Goal: Information Seeking & Learning: Learn about a topic

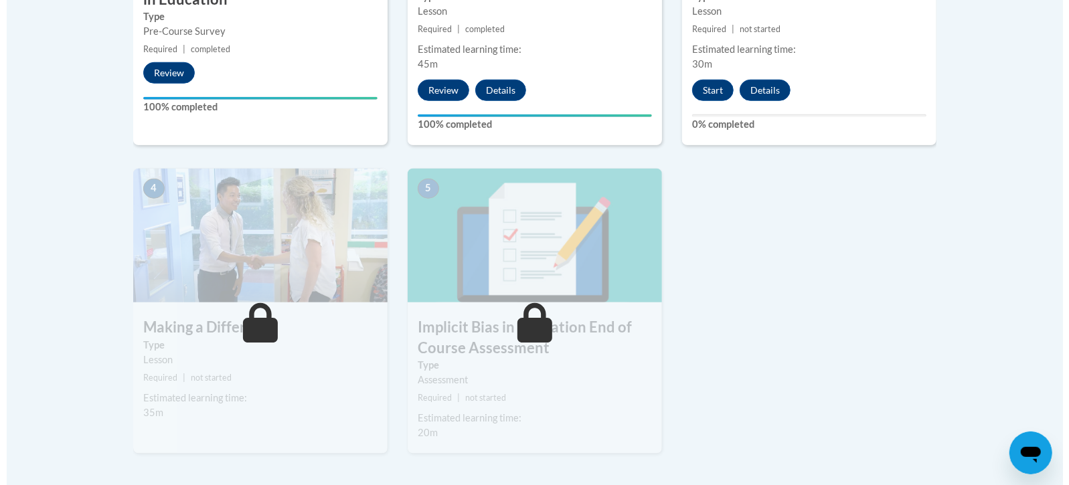
scroll to position [648, 0]
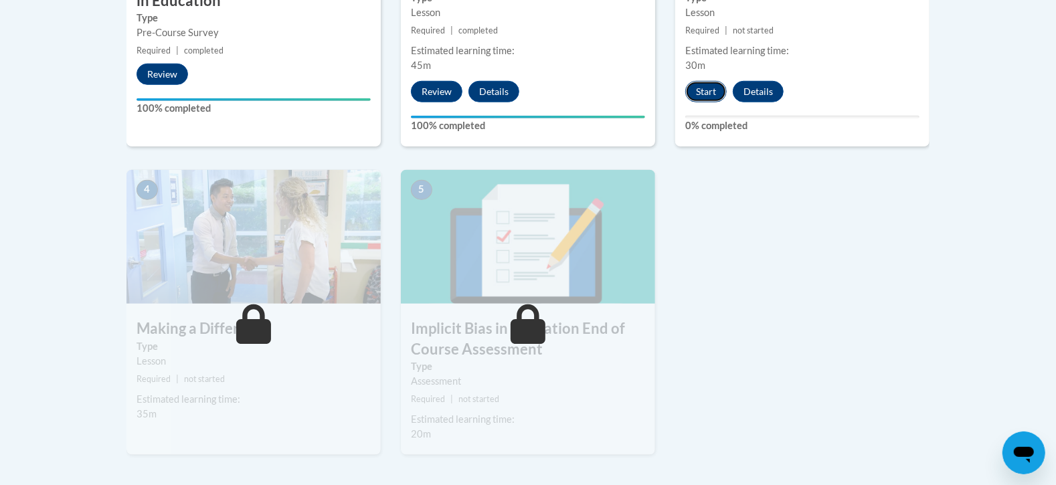
click at [703, 100] on button "Start" at bounding box center [705, 91] width 41 height 21
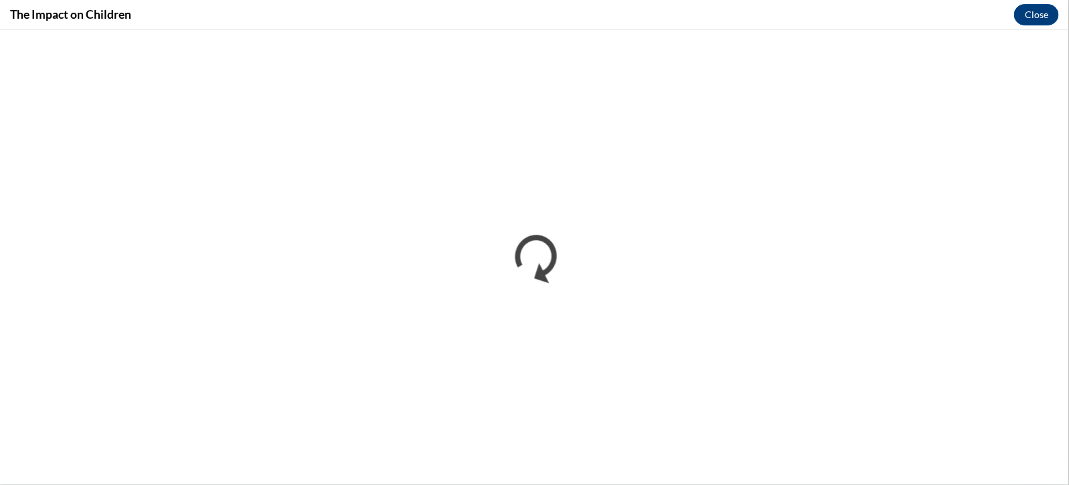
scroll to position [0, 0]
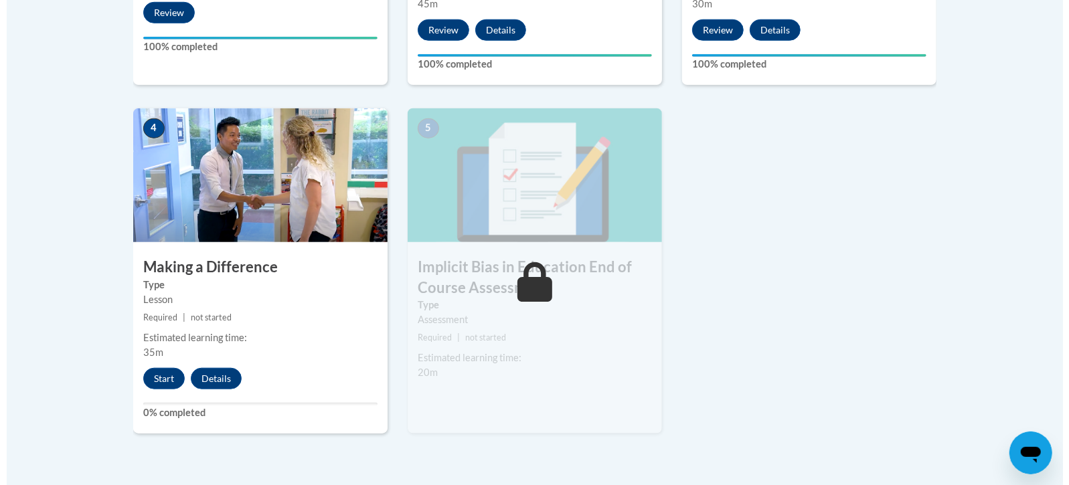
scroll to position [704, 0]
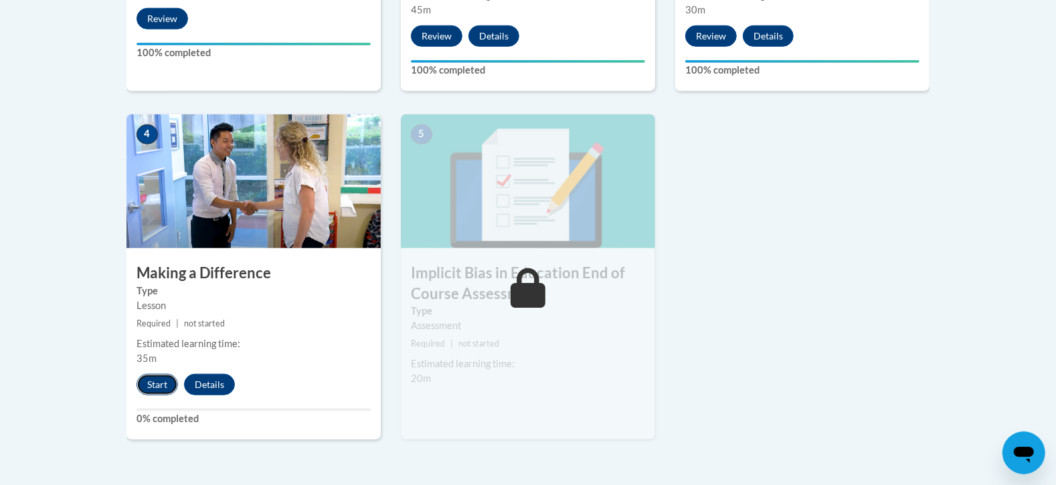
click at [149, 376] on button "Start" at bounding box center [157, 384] width 41 height 21
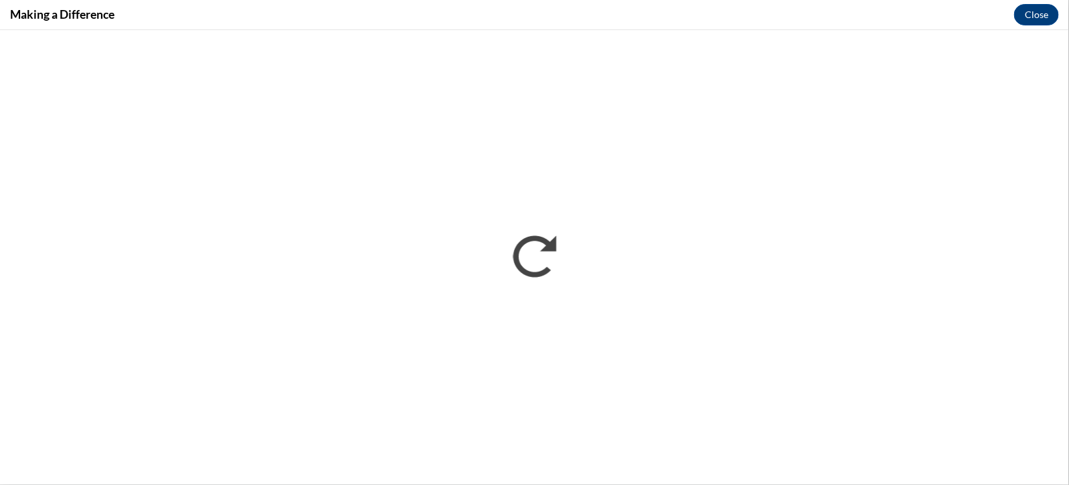
scroll to position [0, 0]
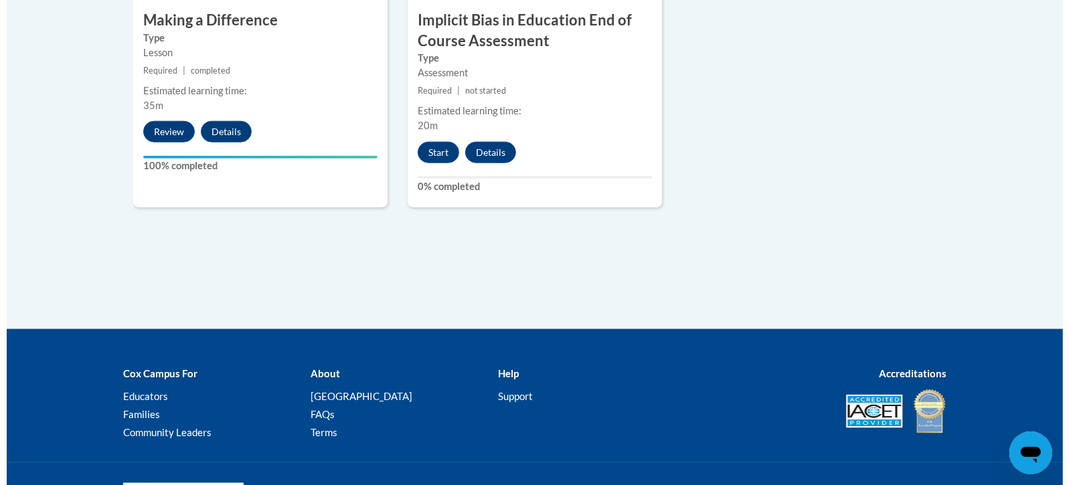
scroll to position [982, 0]
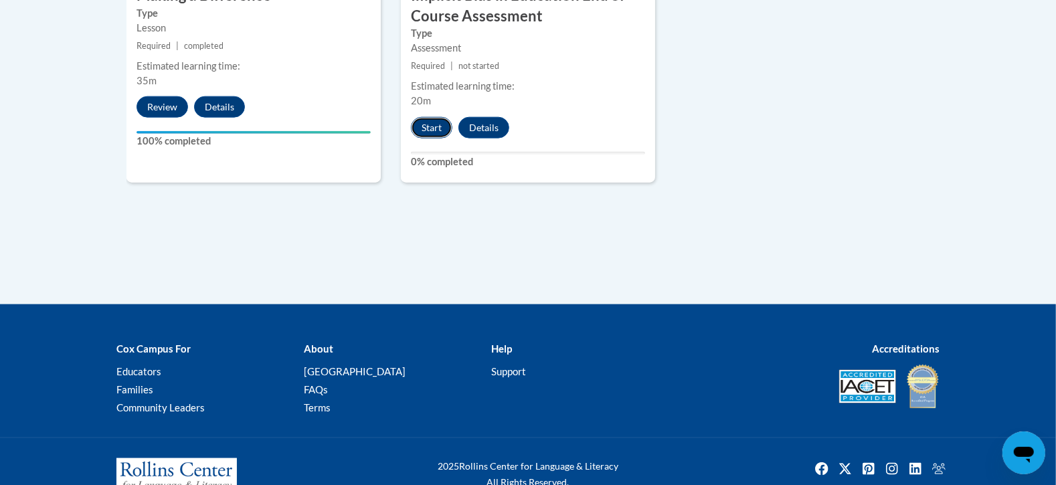
click at [437, 124] on button "Start" at bounding box center [431, 127] width 41 height 21
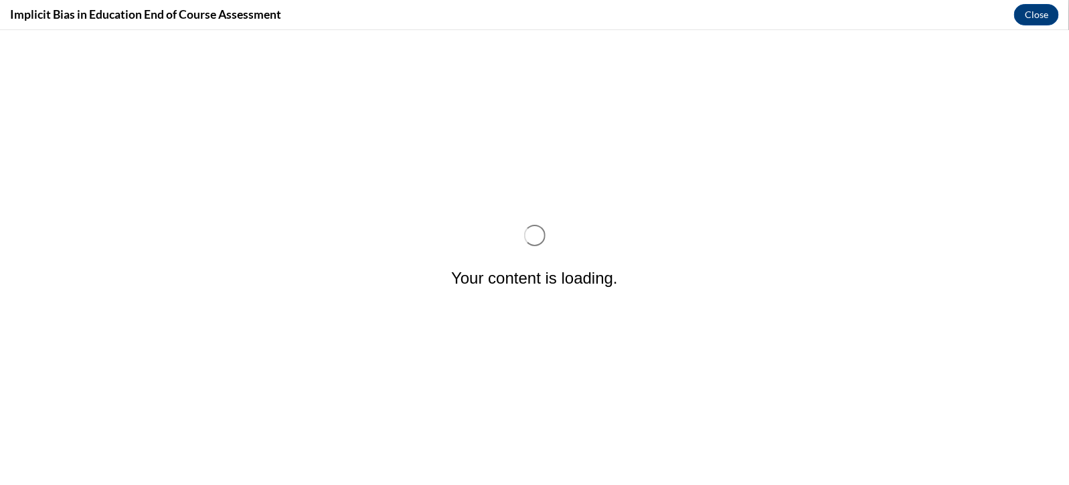
scroll to position [0, 0]
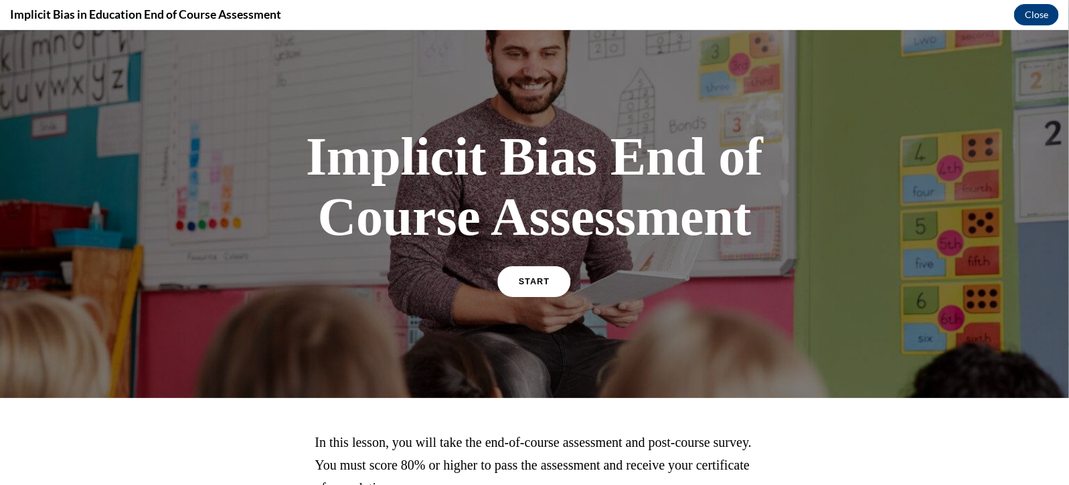
click at [543, 284] on link "START" at bounding box center [534, 281] width 73 height 31
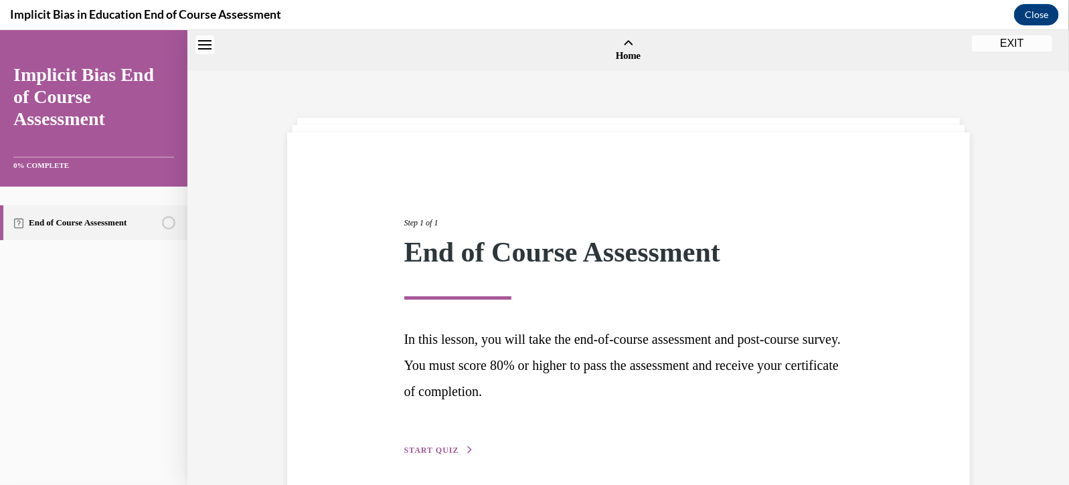
scroll to position [41, 0]
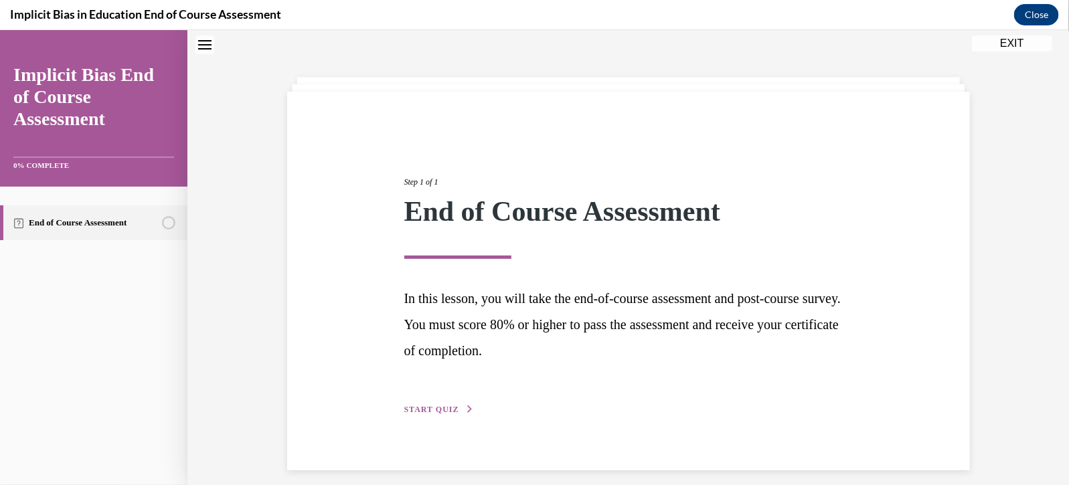
click at [433, 400] on div "Step 1 of 1 End of Course Assessment In this lesson, you will take the end-of-c…" at bounding box center [628, 281] width 468 height 272
click at [434, 414] on button "START QUIZ" at bounding box center [439, 409] width 70 height 12
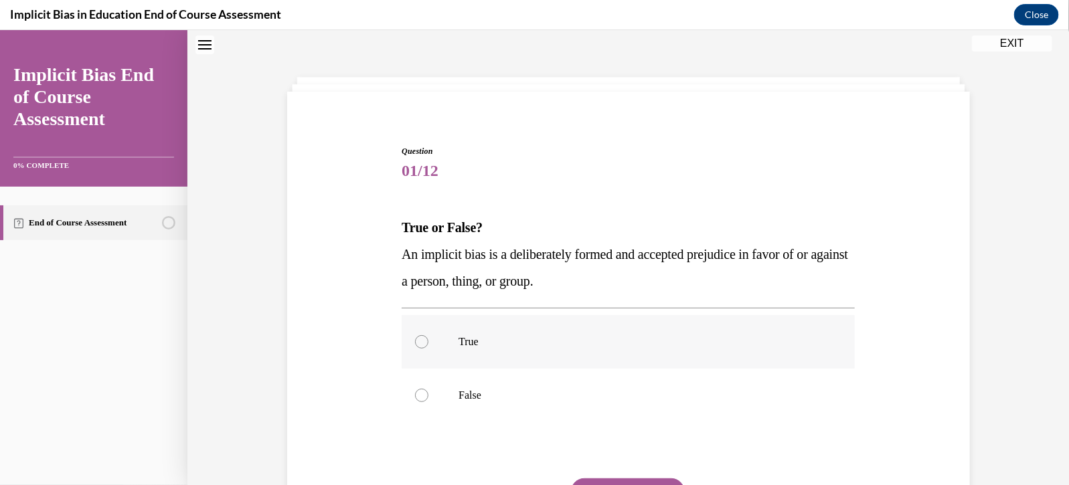
click at [467, 350] on label "True" at bounding box center [627, 341] width 453 height 54
click at [428, 348] on input "True" at bounding box center [421, 341] width 13 height 13
radio input "true"
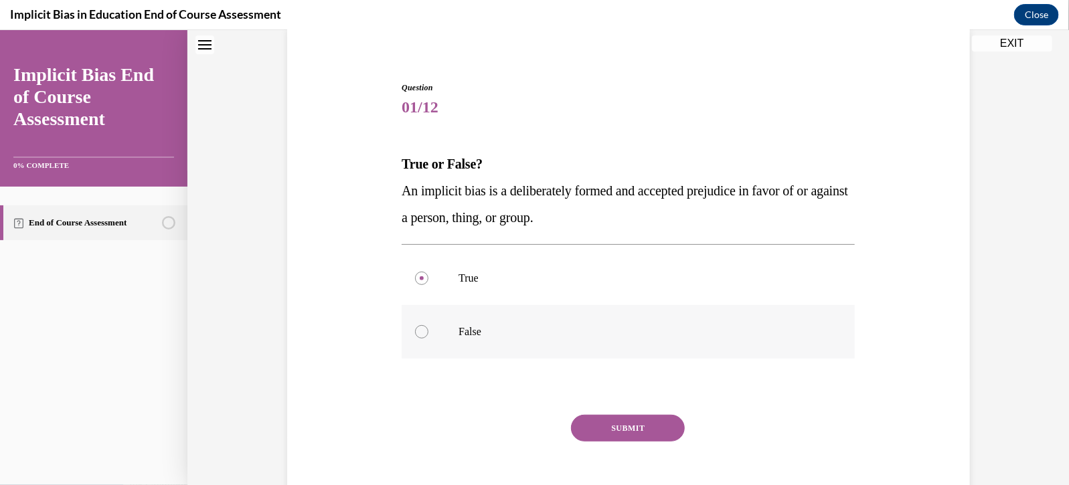
scroll to position [103, 0]
click at [616, 448] on div "SUBMIT" at bounding box center [627, 449] width 453 height 67
drag, startPoint x: 624, startPoint y: 412, endPoint x: 626, endPoint y: 404, distance: 7.6
click at [623, 412] on div "Question 01/12 True or False? An implicit bias is a deliberately formed and acc…" at bounding box center [627, 303] width 453 height 443
click at [622, 409] on div "Question 01/12 True or False? An implicit bias is a deliberately formed and acc…" at bounding box center [627, 303] width 453 height 443
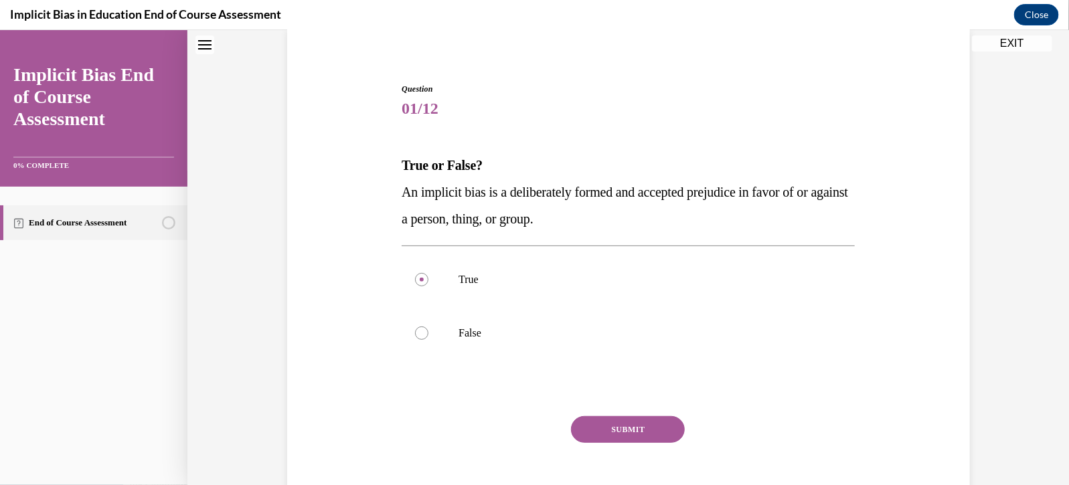
click at [624, 422] on button "SUBMIT" at bounding box center [628, 429] width 114 height 27
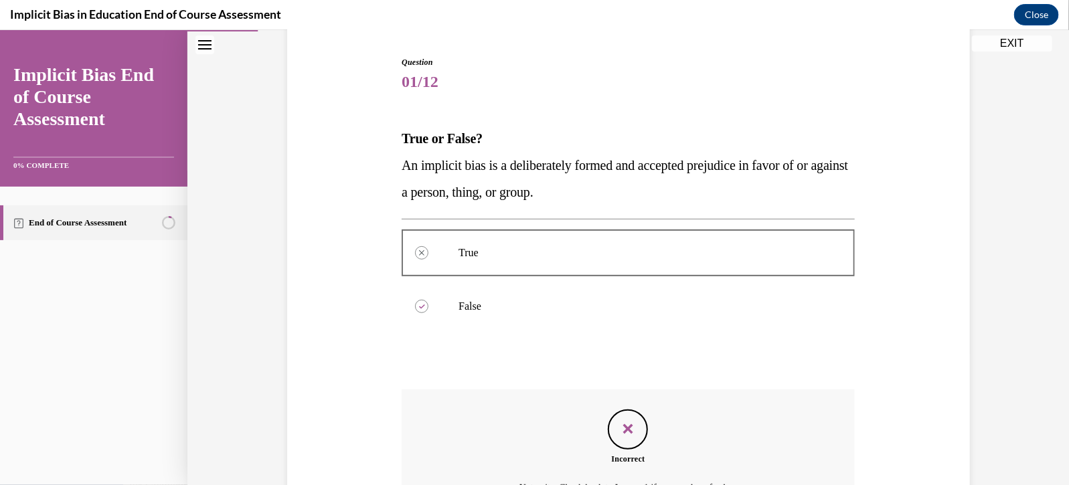
scroll to position [278, 0]
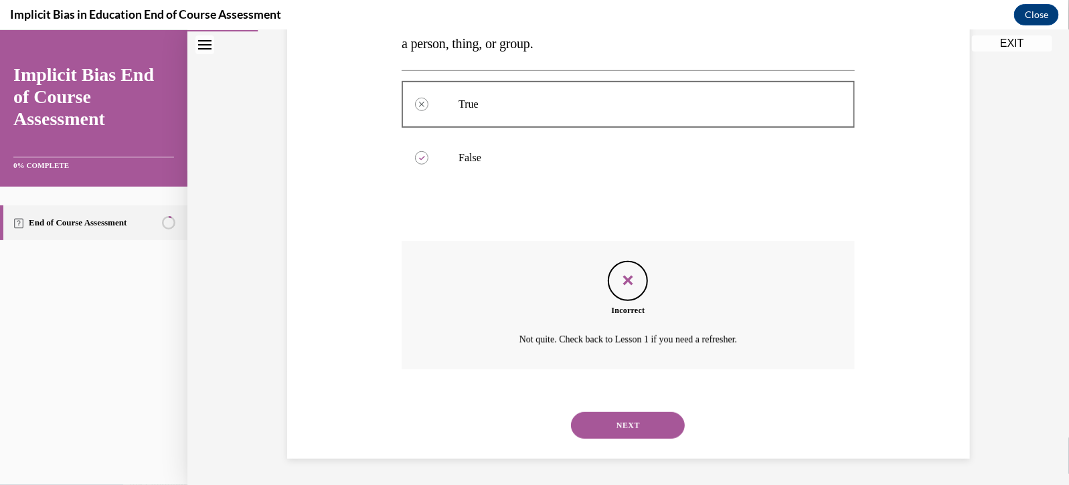
click at [623, 426] on button "NEXT" at bounding box center [628, 425] width 114 height 27
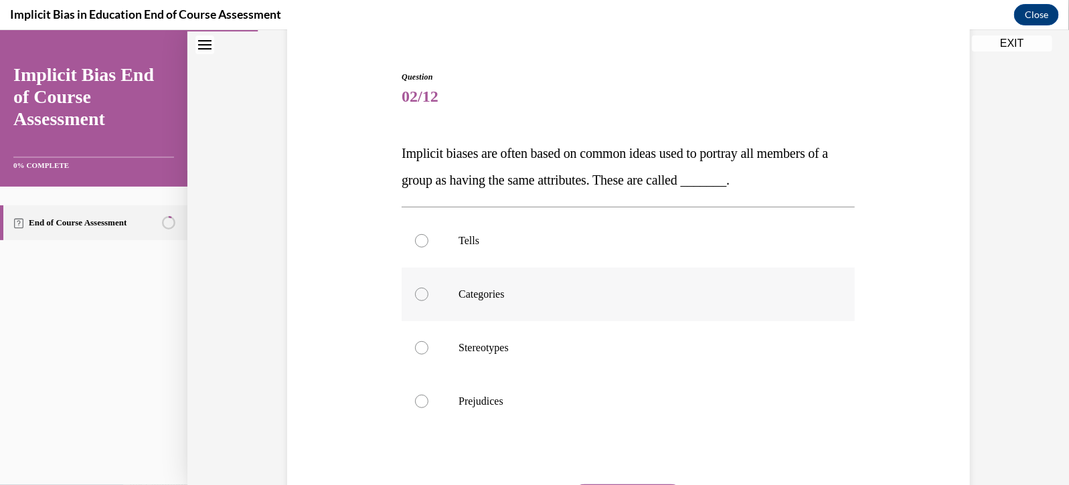
scroll to position [114, 0]
click at [549, 351] on p "Stereotypes" at bounding box center [639, 348] width 363 height 13
click at [428, 351] on input "Stereotypes" at bounding box center [421, 348] width 13 height 13
radio input "true"
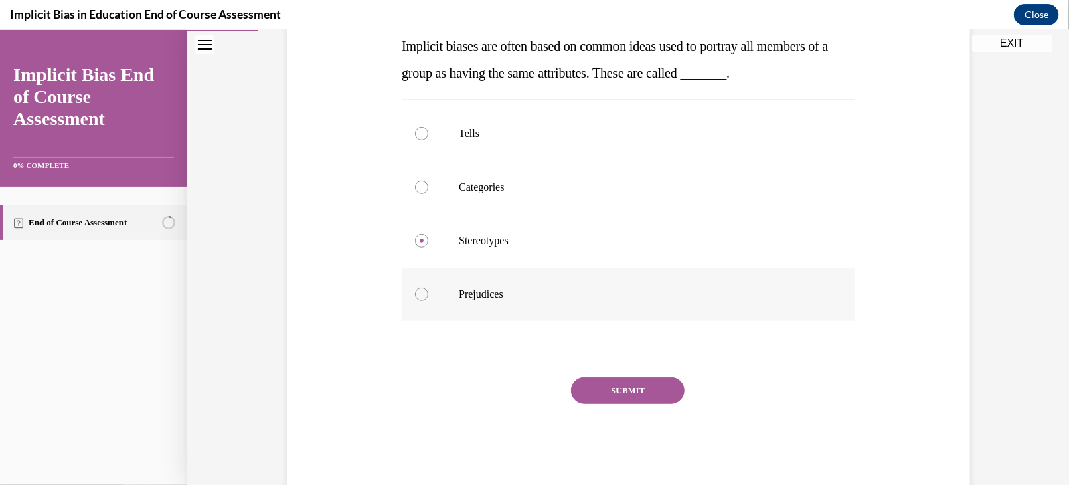
scroll to position [224, 0]
click at [579, 409] on div "SUBMIT" at bounding box center [627, 408] width 453 height 67
click at [592, 401] on div "SUBMIT" at bounding box center [627, 408] width 453 height 67
click at [588, 398] on button "SUBMIT" at bounding box center [628, 388] width 114 height 27
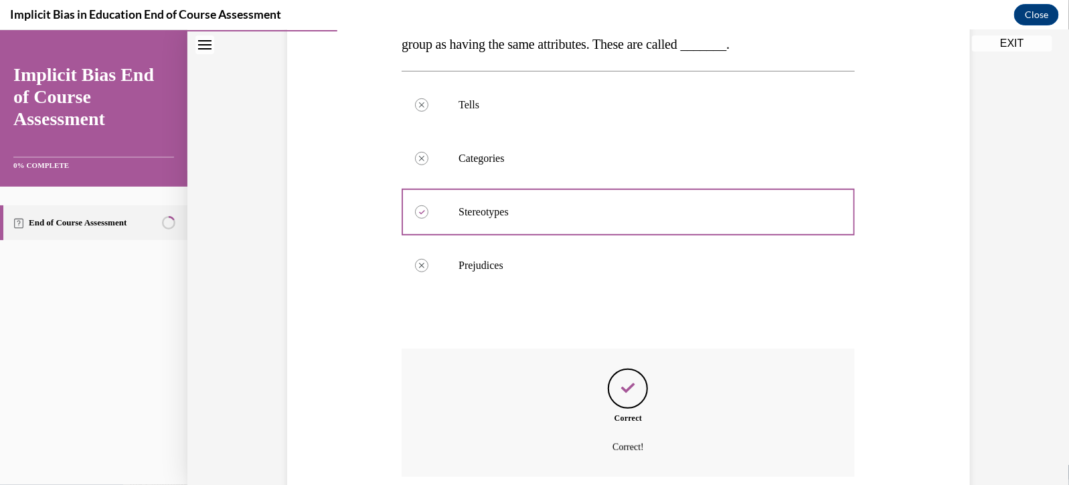
scroll to position [359, 0]
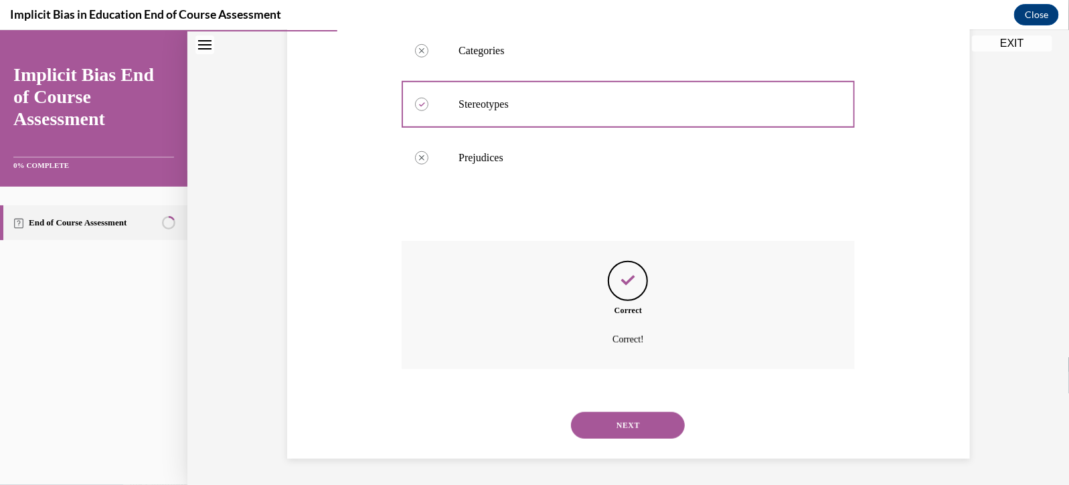
click at [600, 418] on button "NEXT" at bounding box center [628, 425] width 114 height 27
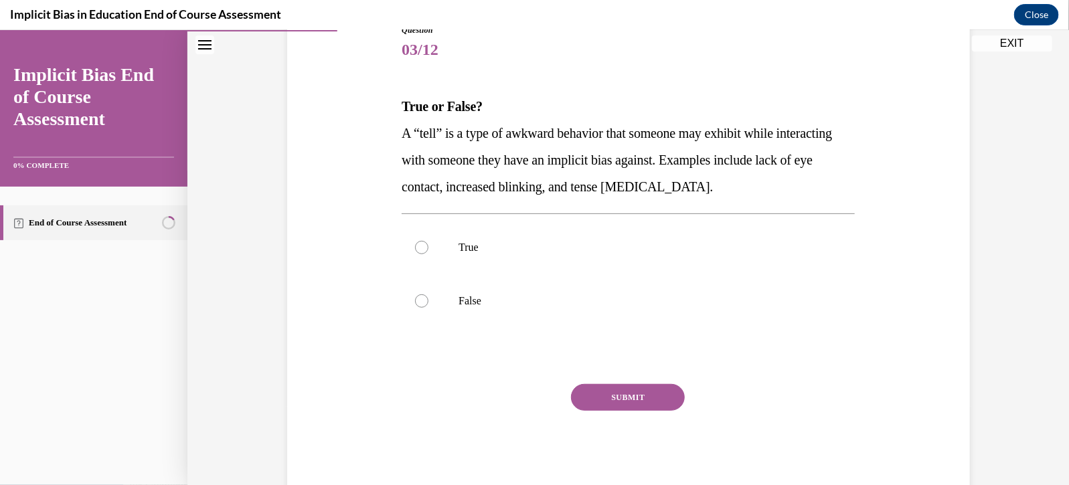
scroll to position [179, 0]
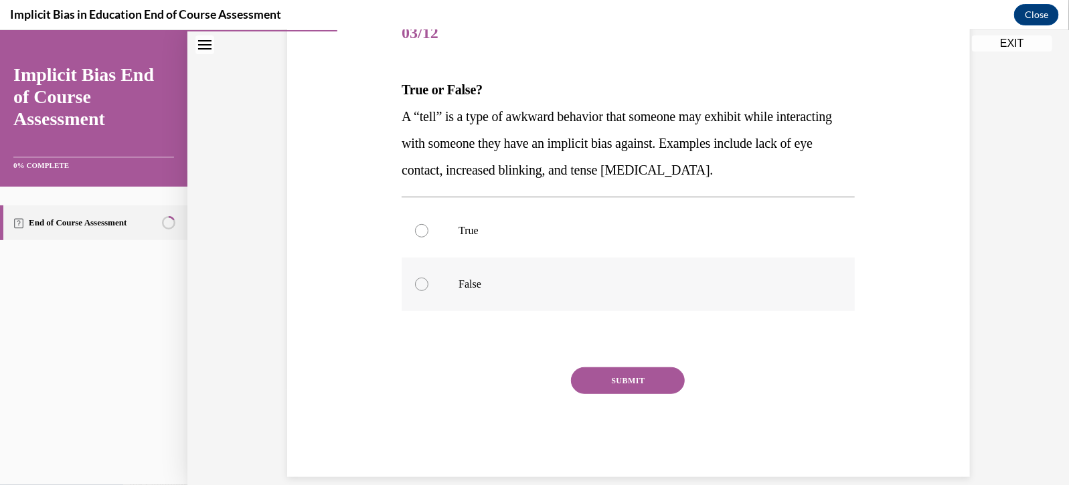
drag, startPoint x: 632, startPoint y: 263, endPoint x: 633, endPoint y: 272, distance: 8.7
click at [632, 271] on label "False" at bounding box center [627, 284] width 453 height 54
click at [428, 277] on input "False" at bounding box center [421, 283] width 13 height 13
radio input "true"
click at [632, 246] on label "True" at bounding box center [627, 230] width 453 height 54
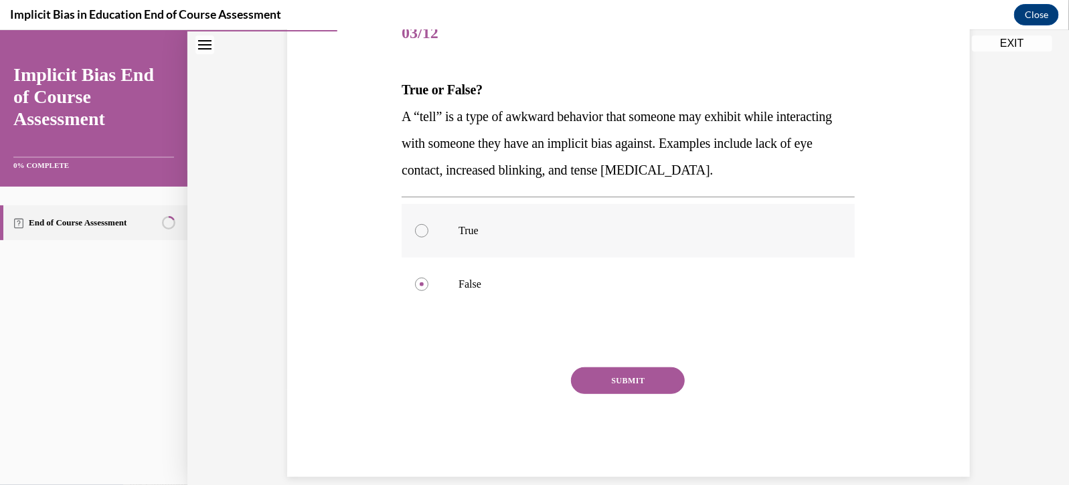
click at [428, 237] on input "True" at bounding box center [421, 229] width 13 height 13
radio input "true"
click at [633, 381] on button "SUBMIT" at bounding box center [628, 380] width 114 height 27
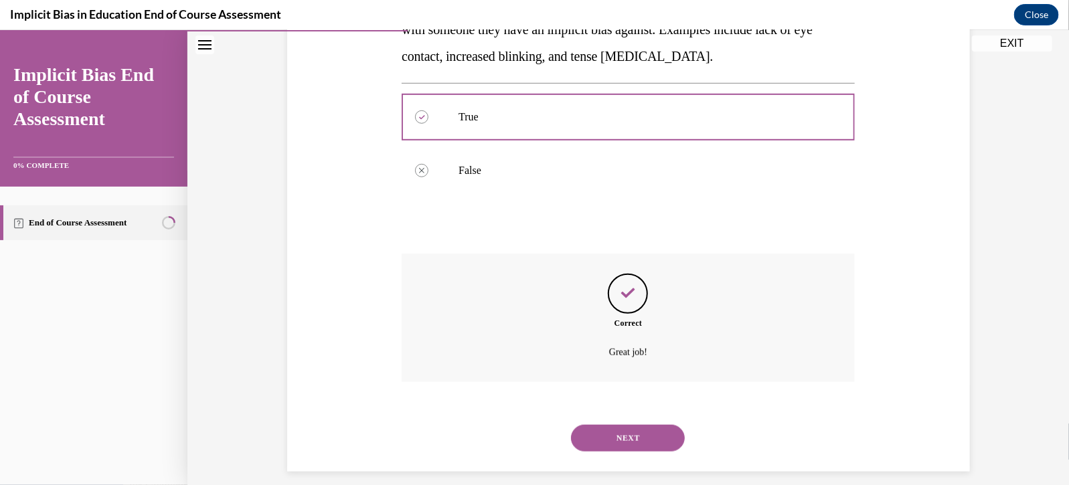
scroll to position [305, 0]
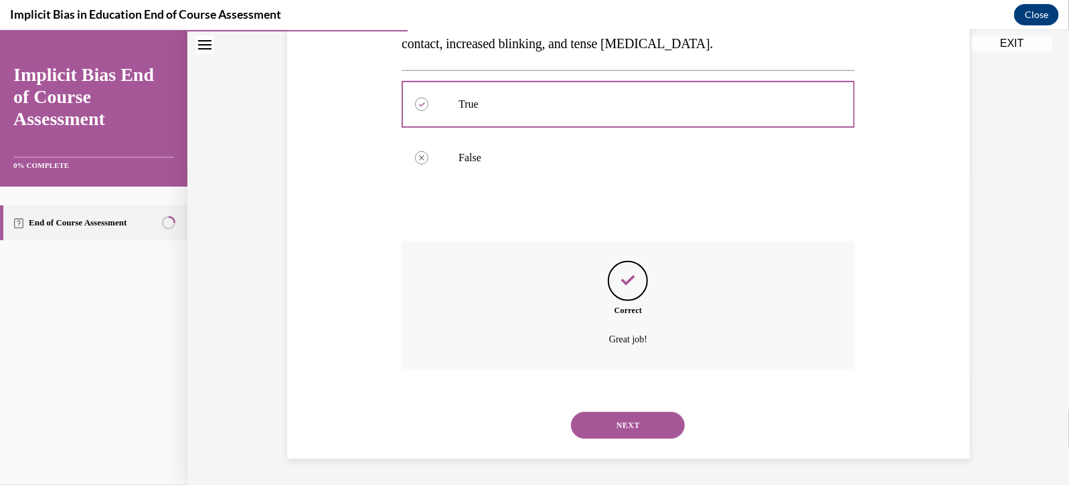
click at [622, 409] on div "NEXT" at bounding box center [627, 425] width 453 height 54
click at [625, 419] on button "NEXT" at bounding box center [628, 425] width 114 height 27
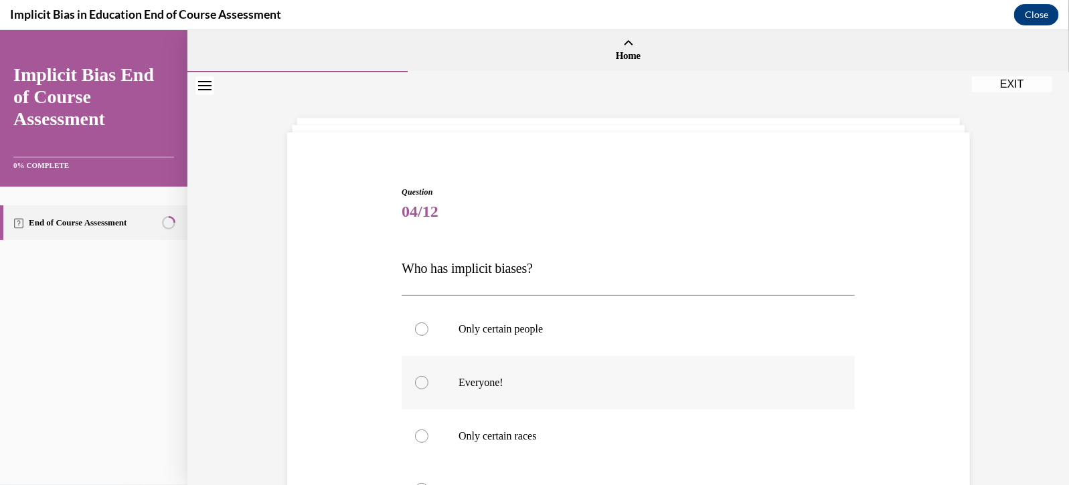
scroll to position [125, 0]
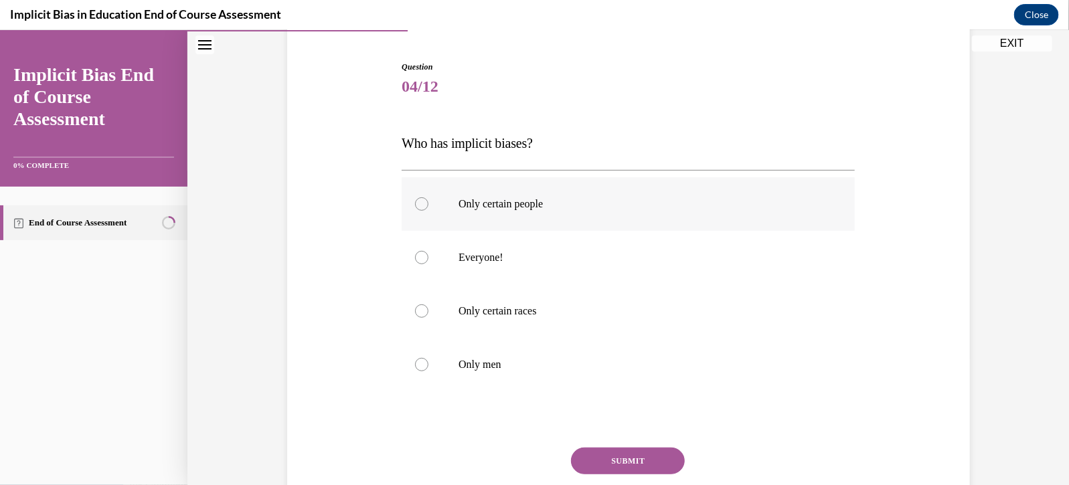
click at [538, 201] on p "Only certain people" at bounding box center [639, 203] width 363 height 13
click at [428, 201] on input "Only certain people" at bounding box center [421, 203] width 13 height 13
radio input "true"
click at [519, 254] on p "Everyone!" at bounding box center [639, 256] width 363 height 13
click at [428, 254] on input "Everyone!" at bounding box center [421, 256] width 13 height 13
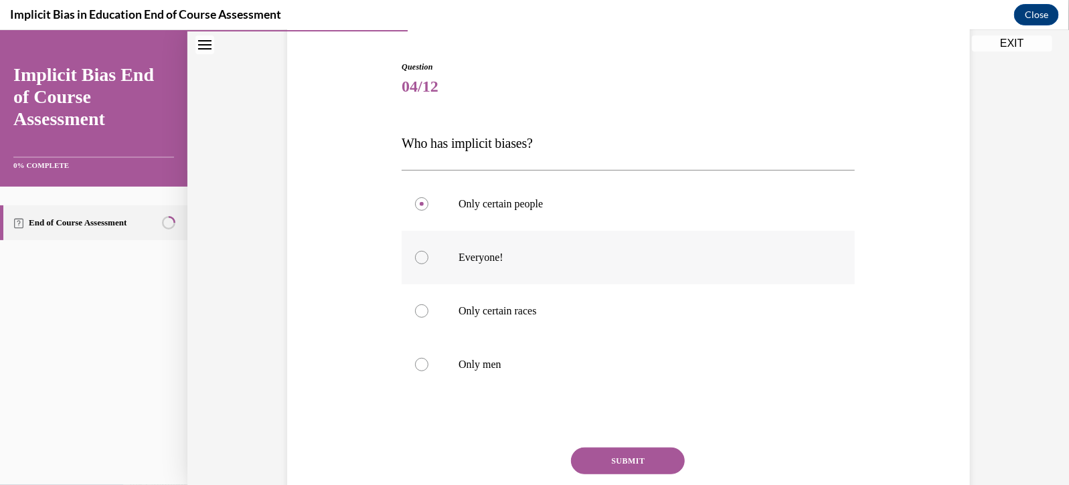
radio input "true"
click at [636, 472] on button "SUBMIT" at bounding box center [628, 460] width 114 height 27
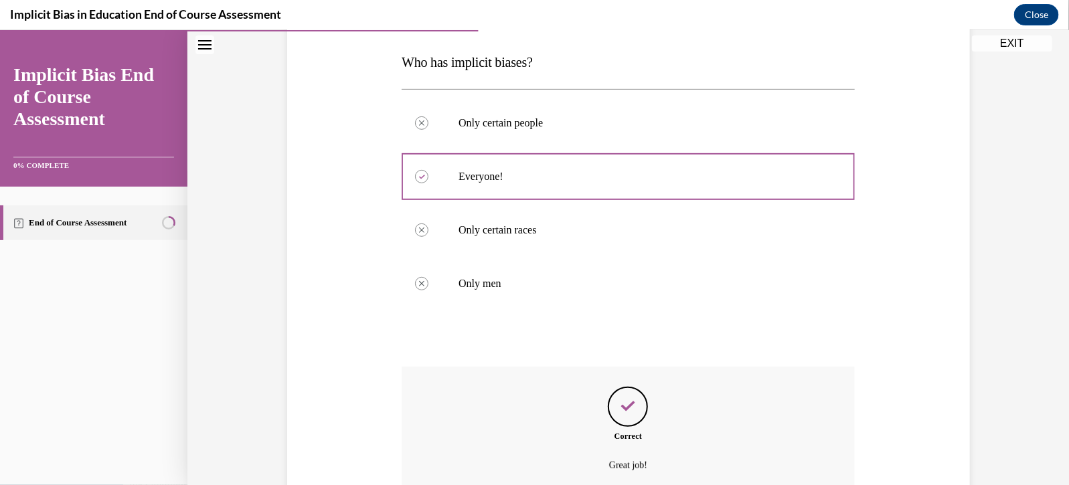
scroll to position [187, 0]
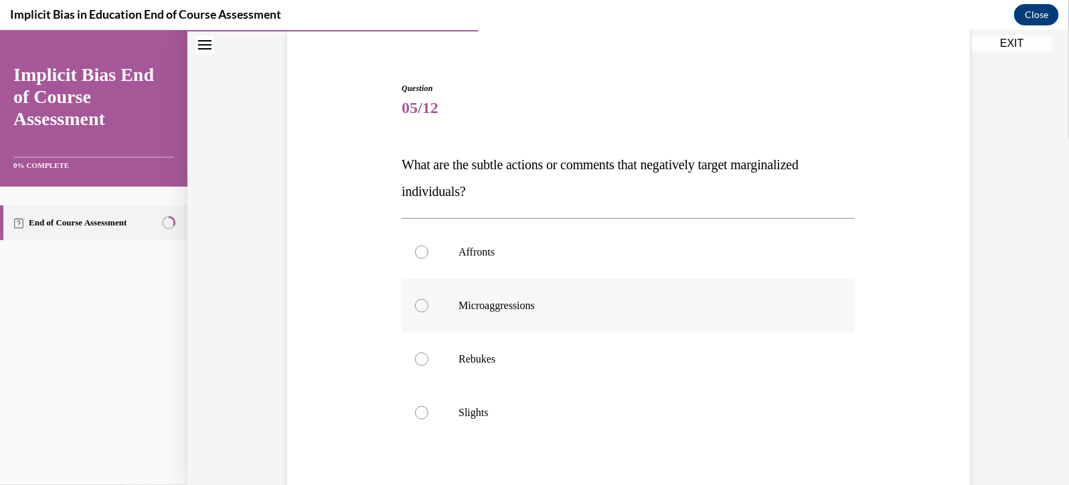
scroll to position [104, 0]
click at [553, 294] on label "Microaggressions" at bounding box center [627, 305] width 453 height 54
click at [428, 298] on input "Microaggressions" at bounding box center [421, 304] width 13 height 13
radio input "true"
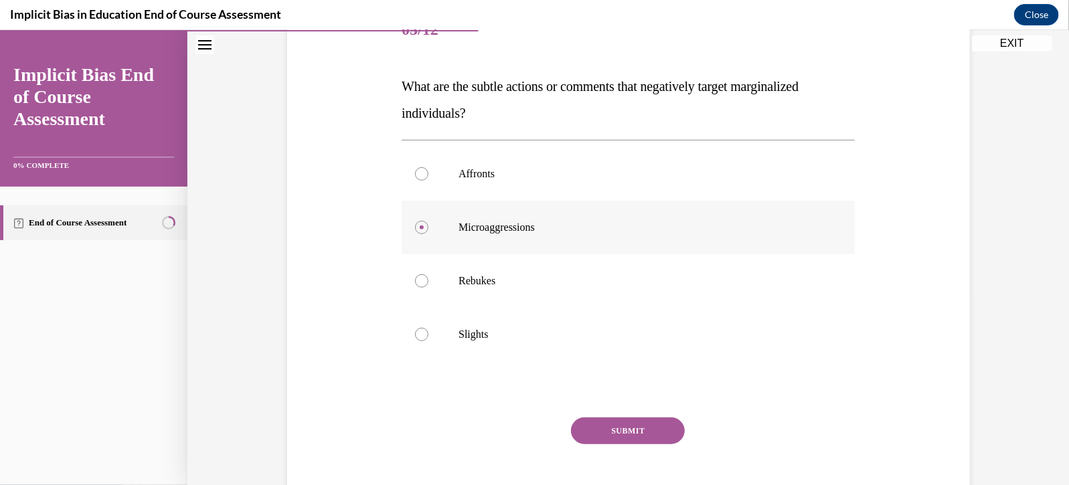
scroll to position [190, 0]
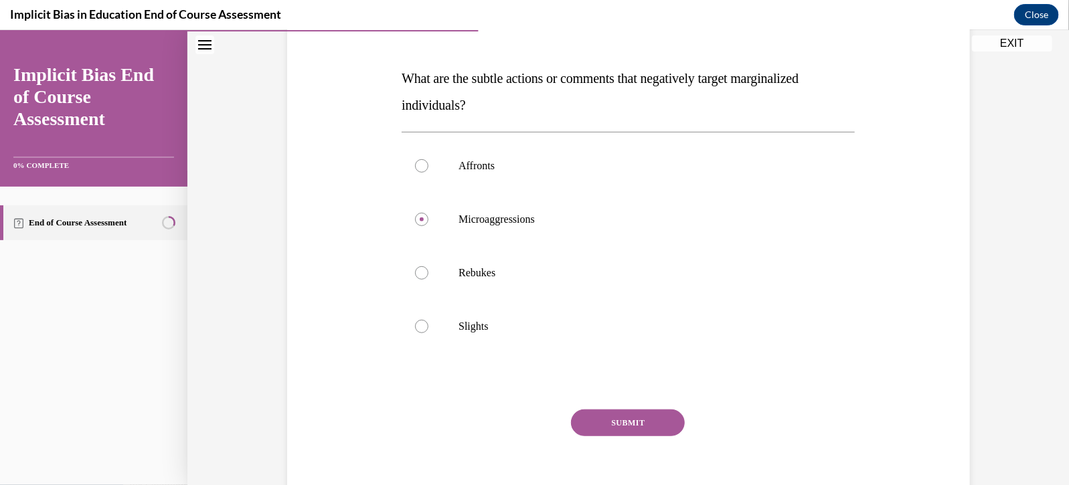
click at [619, 418] on button "SUBMIT" at bounding box center [628, 422] width 114 height 27
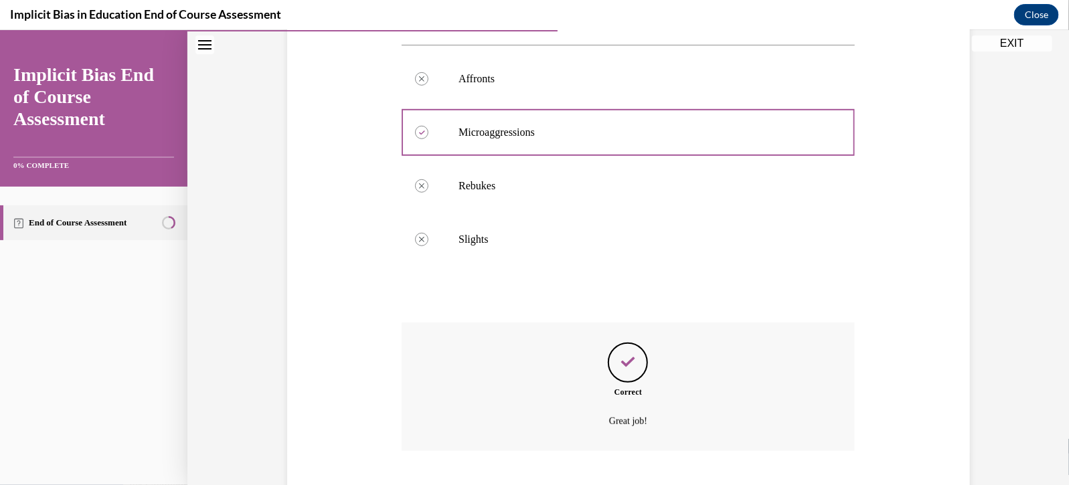
scroll to position [359, 0]
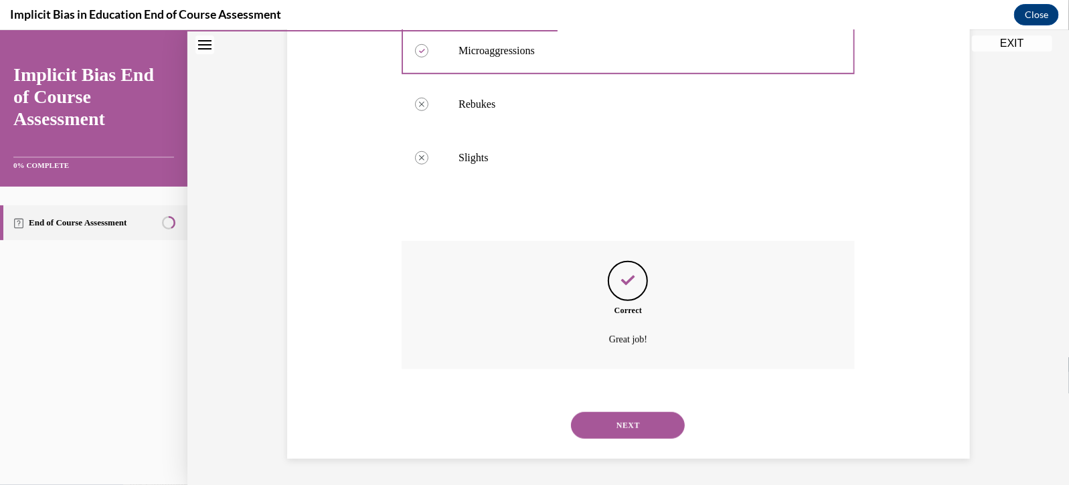
click at [626, 425] on button "NEXT" at bounding box center [628, 425] width 114 height 27
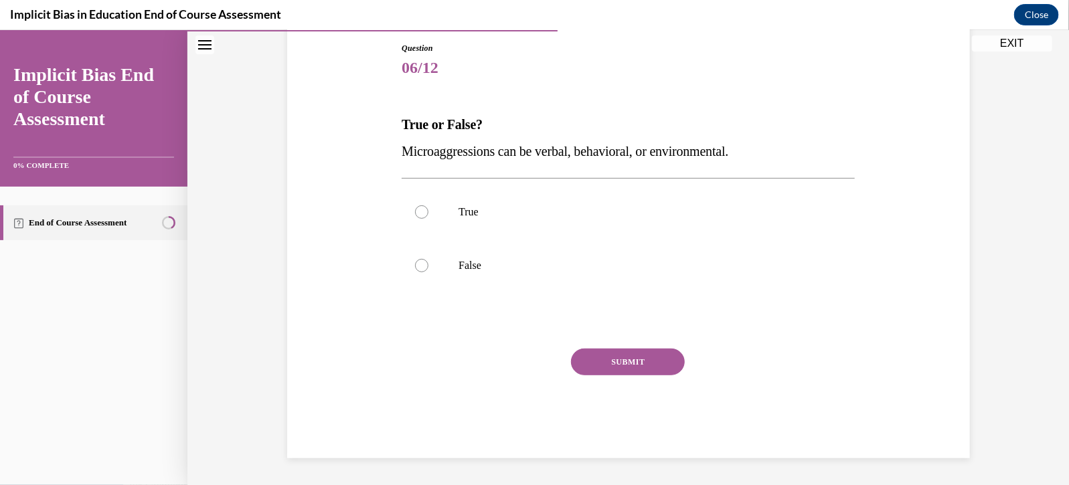
scroll to position [143, 0]
click at [616, 214] on p "True" at bounding box center [639, 211] width 363 height 13
click at [428, 214] on input "True" at bounding box center [421, 211] width 13 height 13
radio input "true"
click at [622, 362] on button "SUBMIT" at bounding box center [628, 362] width 114 height 27
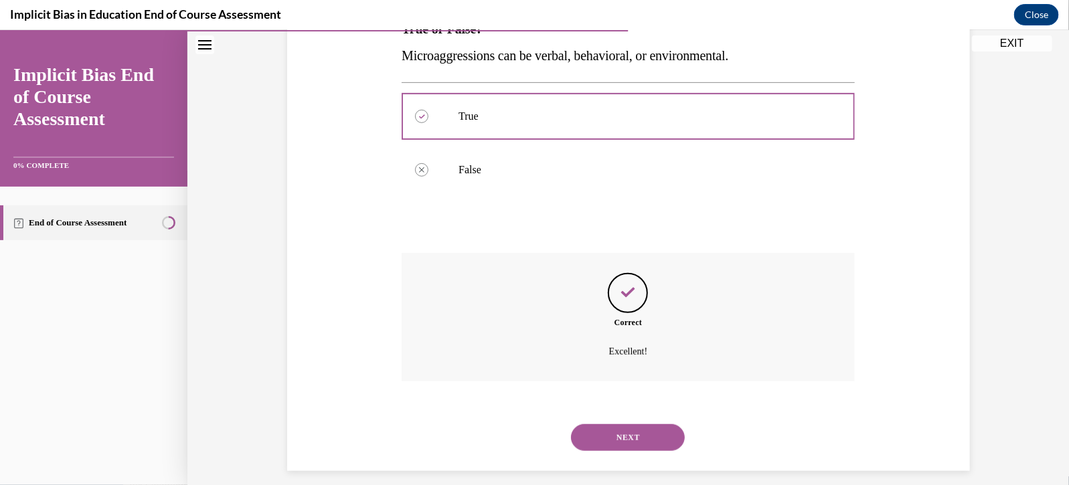
scroll to position [252, 0]
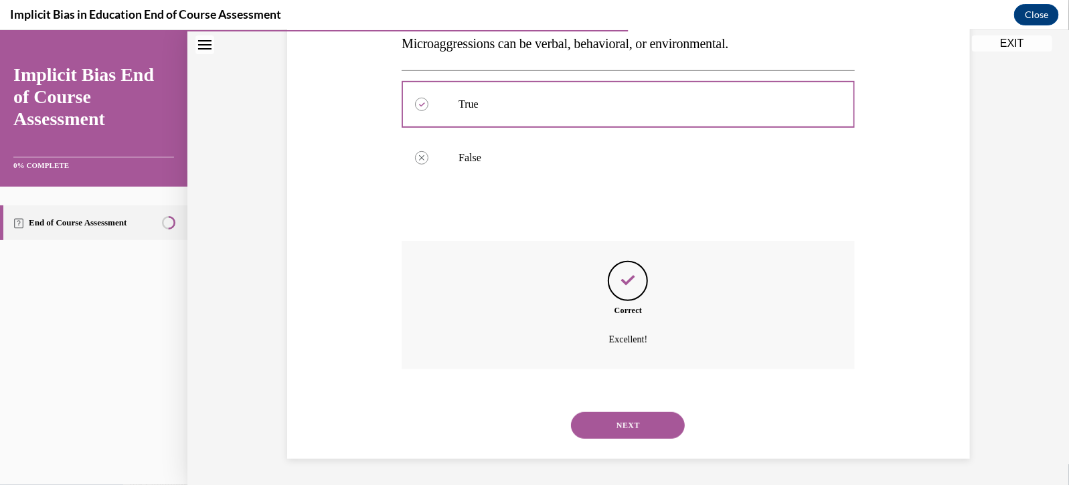
click at [624, 429] on button "NEXT" at bounding box center [628, 425] width 114 height 27
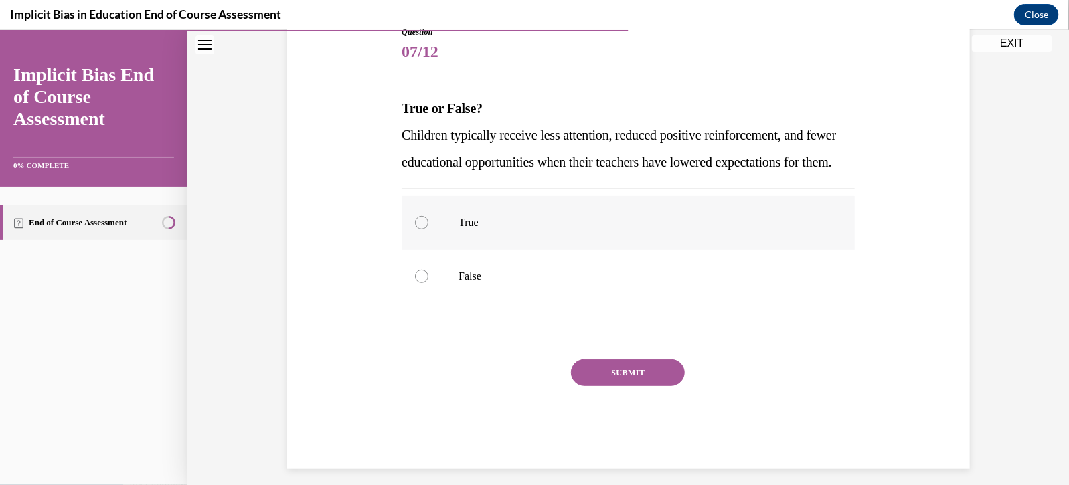
scroll to position [162, 0]
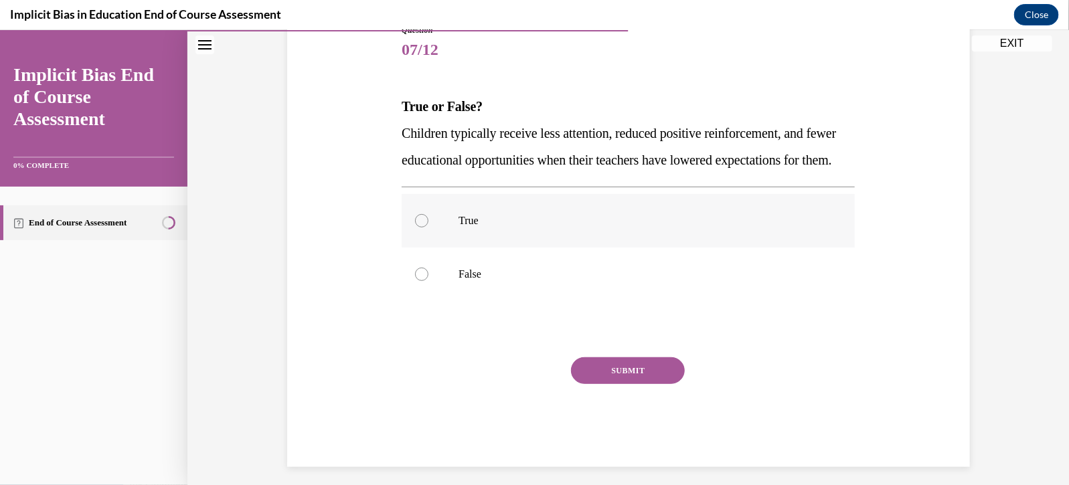
click at [527, 247] on label "True" at bounding box center [627, 220] width 453 height 54
click at [428, 227] on input "True" at bounding box center [421, 219] width 13 height 13
radio input "true"
click at [626, 383] on button "SUBMIT" at bounding box center [628, 370] width 114 height 27
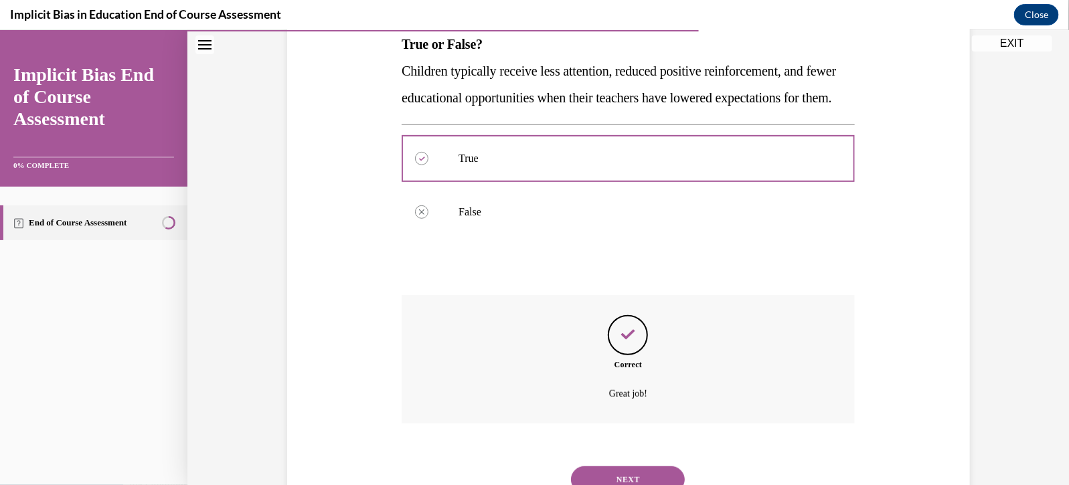
scroll to position [305, 0]
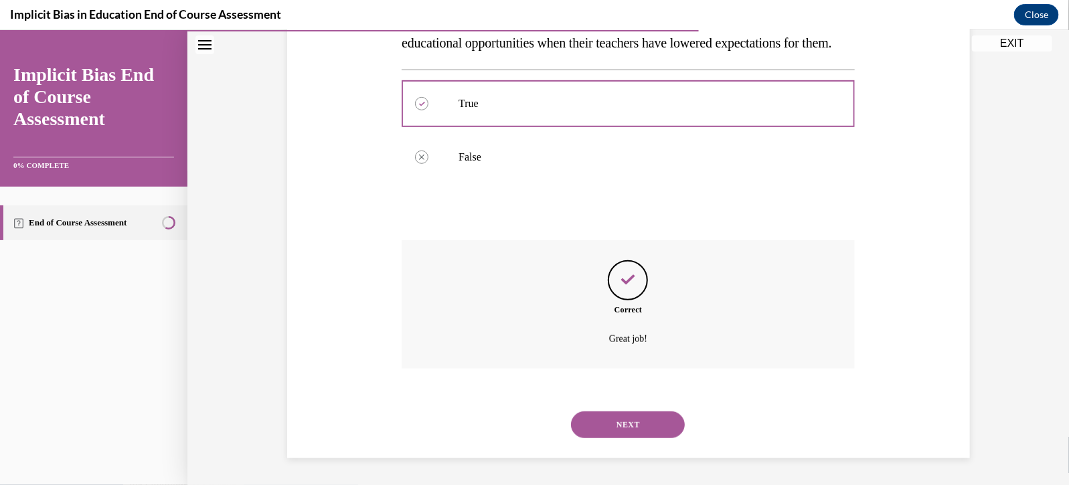
click at [633, 422] on button "NEXT" at bounding box center [628, 424] width 114 height 27
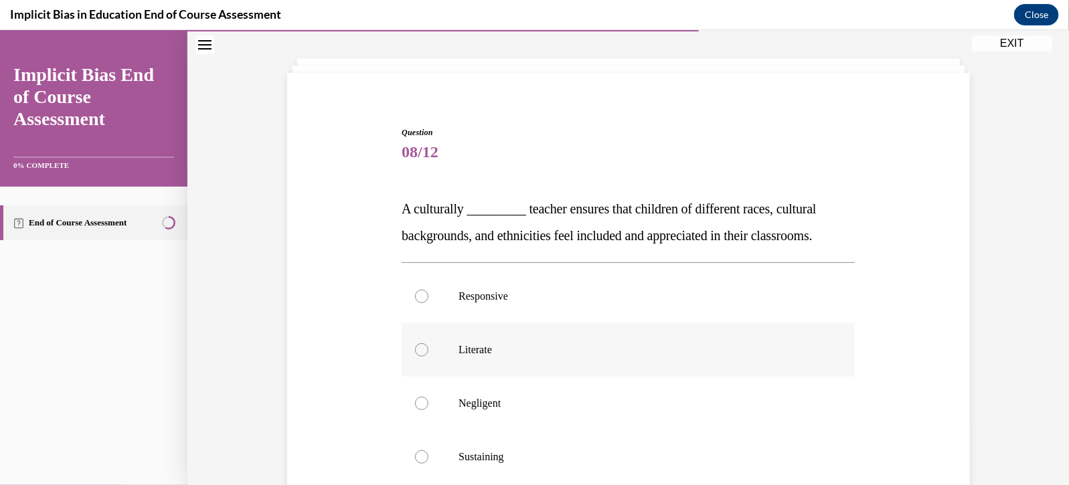
scroll to position [62, 0]
click at [631, 357] on label "Literate" at bounding box center [627, 348] width 453 height 54
click at [428, 354] on input "Literate" at bounding box center [421, 347] width 13 height 13
radio input "true"
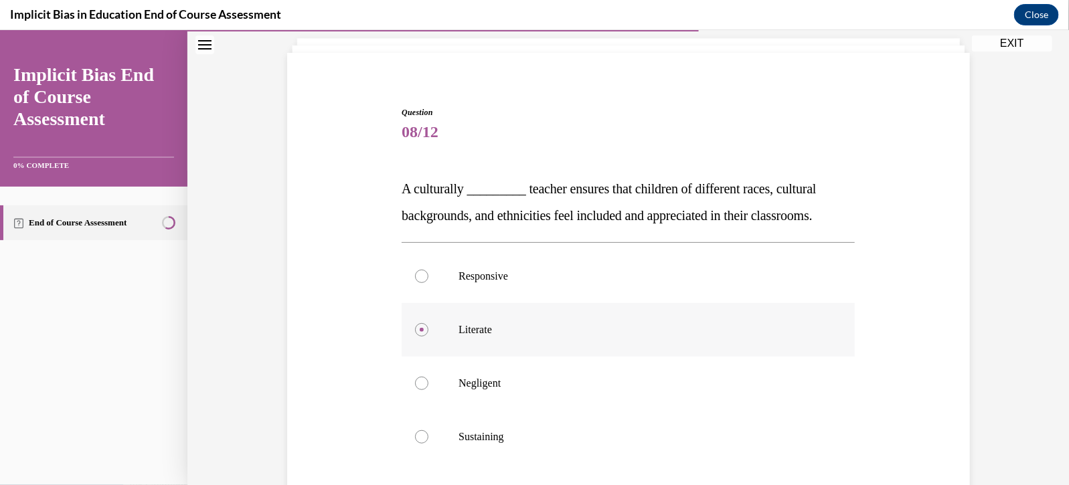
scroll to position [94, 0]
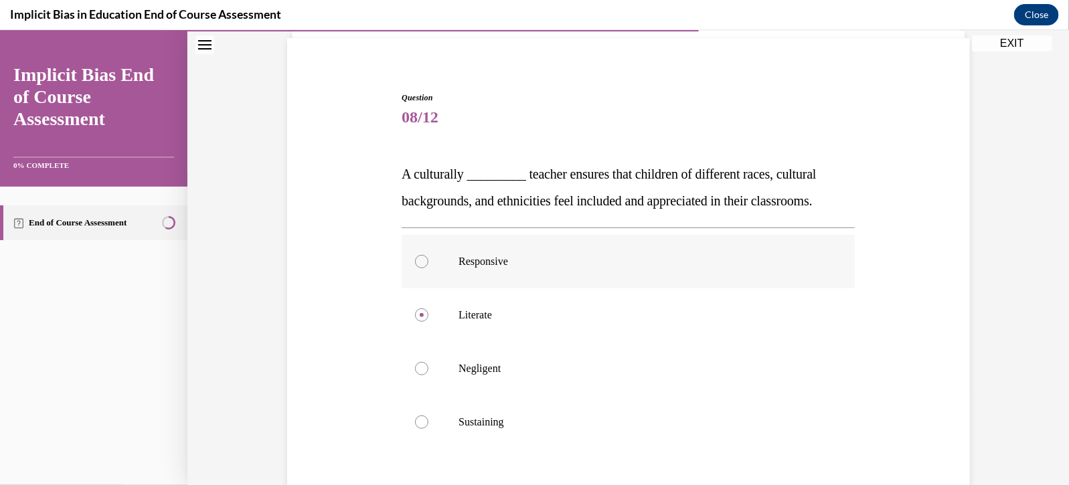
click at [647, 266] on p "Responsive" at bounding box center [639, 260] width 363 height 13
click at [428, 266] on input "Responsive" at bounding box center [421, 260] width 13 height 13
radio input "true"
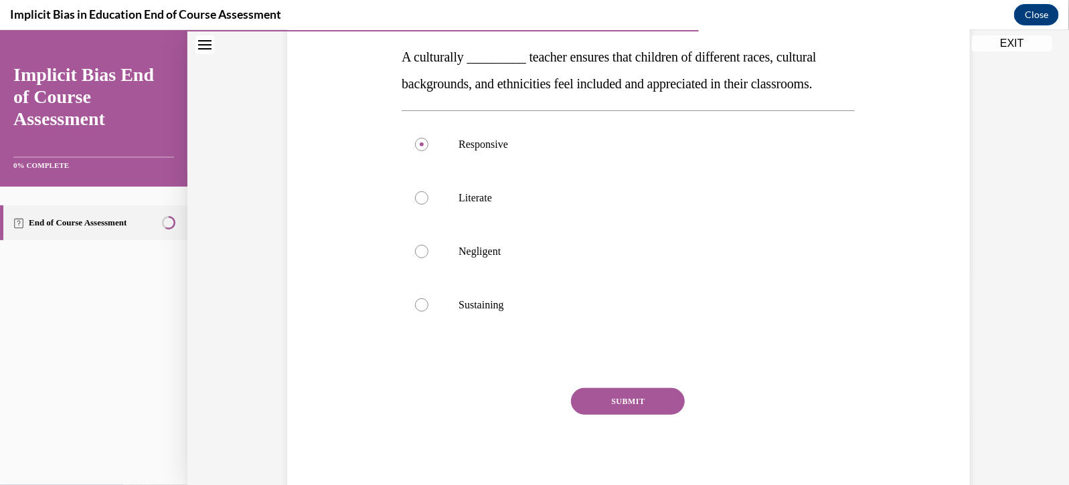
click at [649, 395] on button "SUBMIT" at bounding box center [628, 400] width 114 height 27
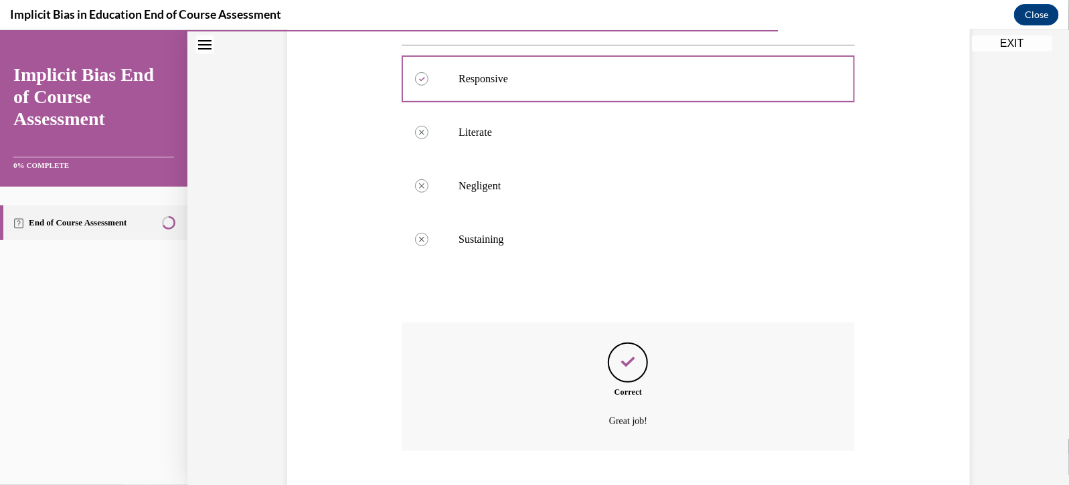
scroll to position [359, 0]
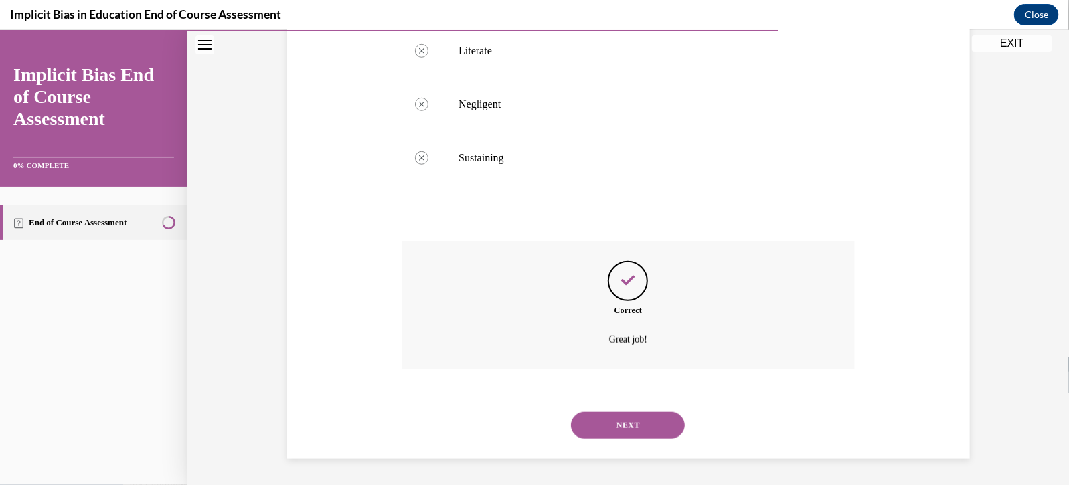
click at [636, 420] on button "NEXT" at bounding box center [628, 425] width 114 height 27
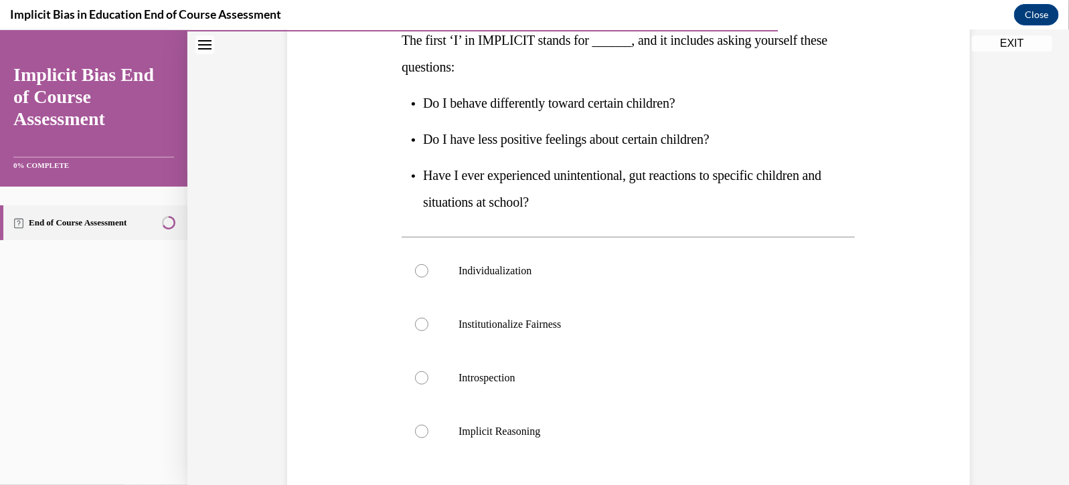
scroll to position [227, 0]
click at [598, 293] on label "Individualization" at bounding box center [627, 272] width 453 height 54
click at [428, 278] on input "Individualization" at bounding box center [421, 271] width 13 height 13
radio input "true"
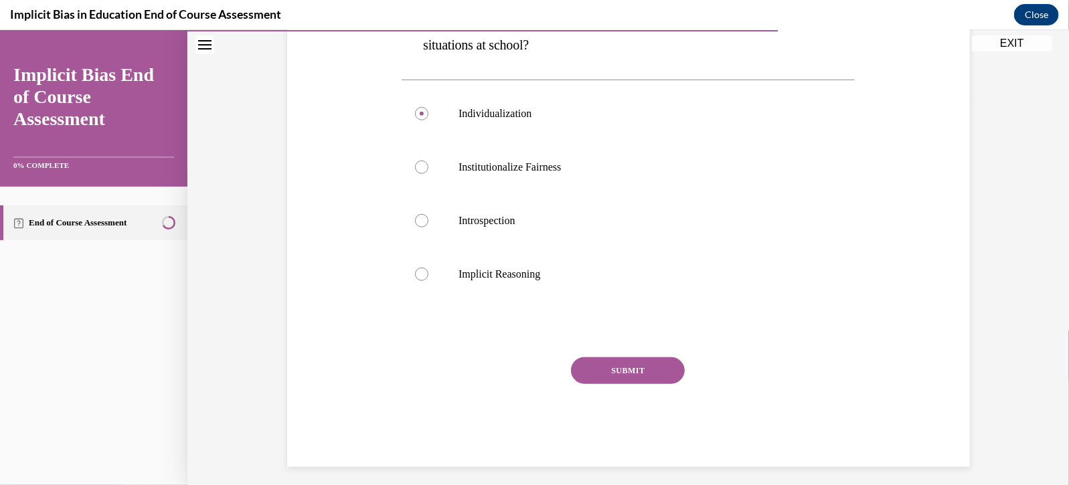
click at [613, 368] on button "SUBMIT" at bounding box center [628, 370] width 114 height 27
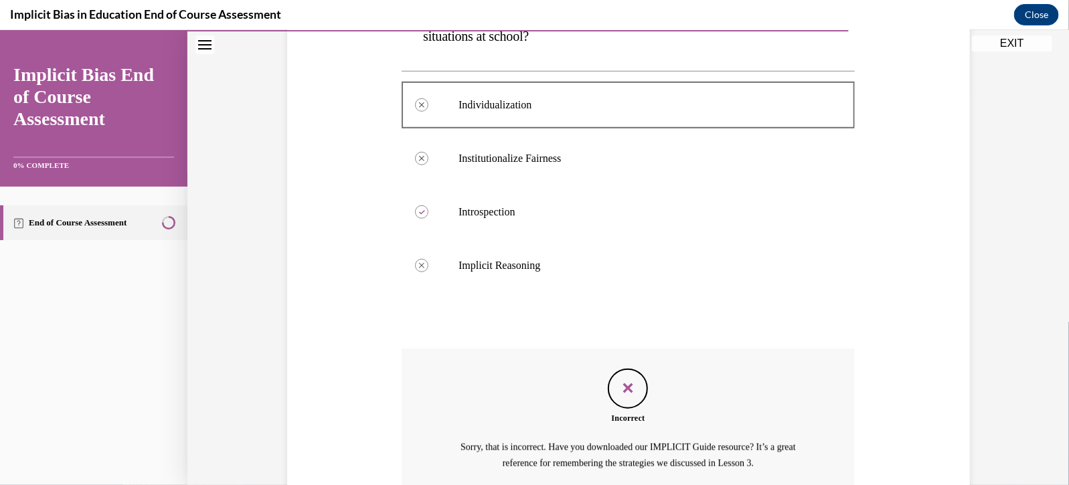
scroll to position [518, 0]
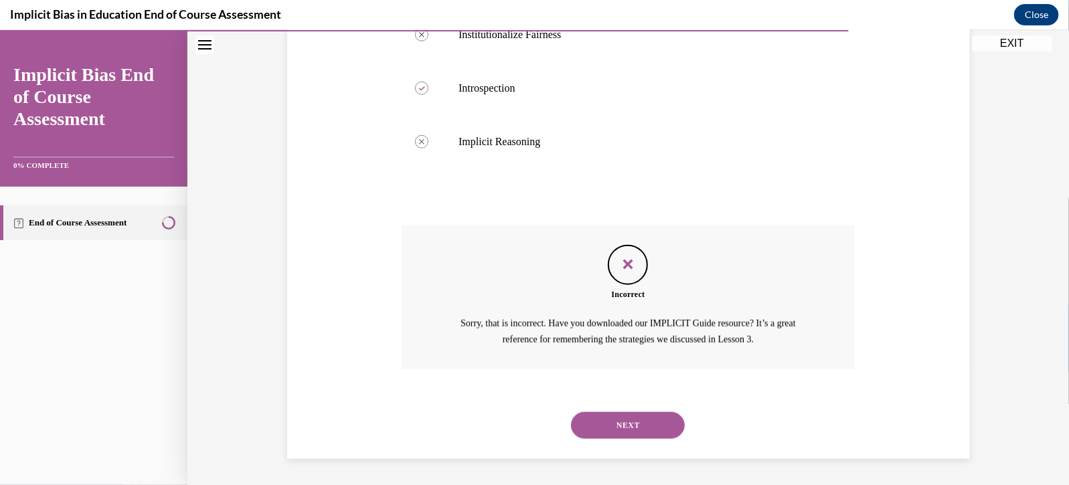
click at [613, 415] on button "NEXT" at bounding box center [628, 425] width 114 height 27
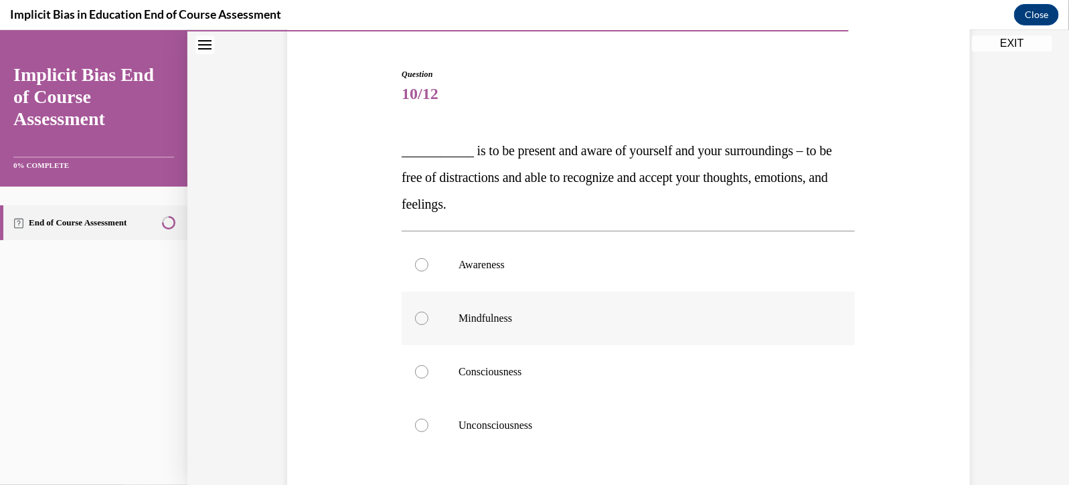
scroll to position [117, 0]
click at [587, 332] on label "Mindfulness" at bounding box center [627, 319] width 453 height 54
click at [428, 325] on input "Mindfulness" at bounding box center [421, 318] width 13 height 13
radio input "true"
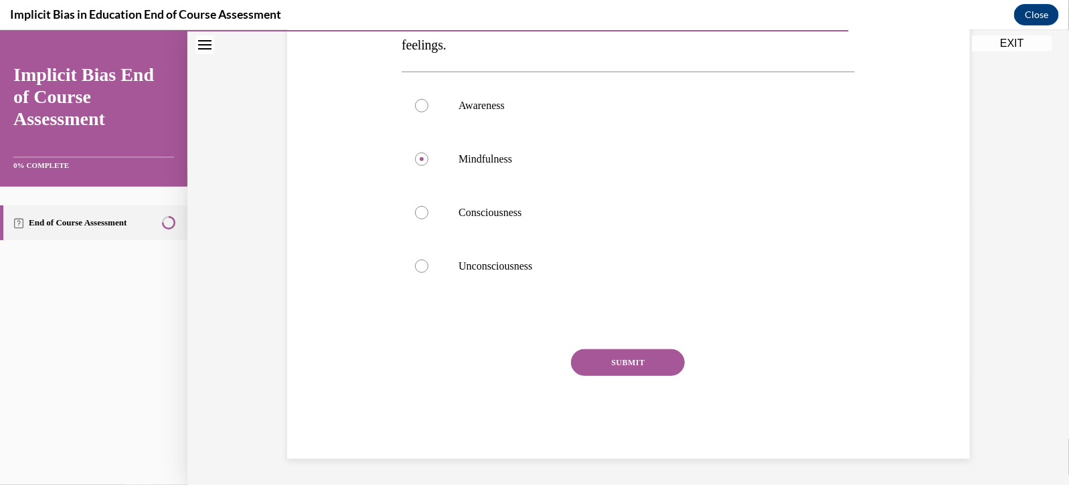
click at [592, 349] on button "SUBMIT" at bounding box center [628, 362] width 114 height 27
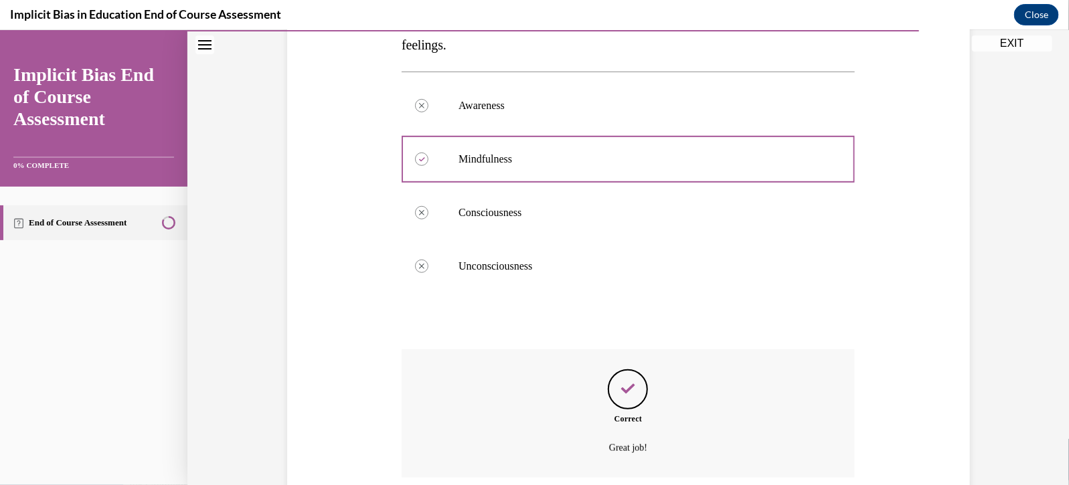
scroll to position [385, 0]
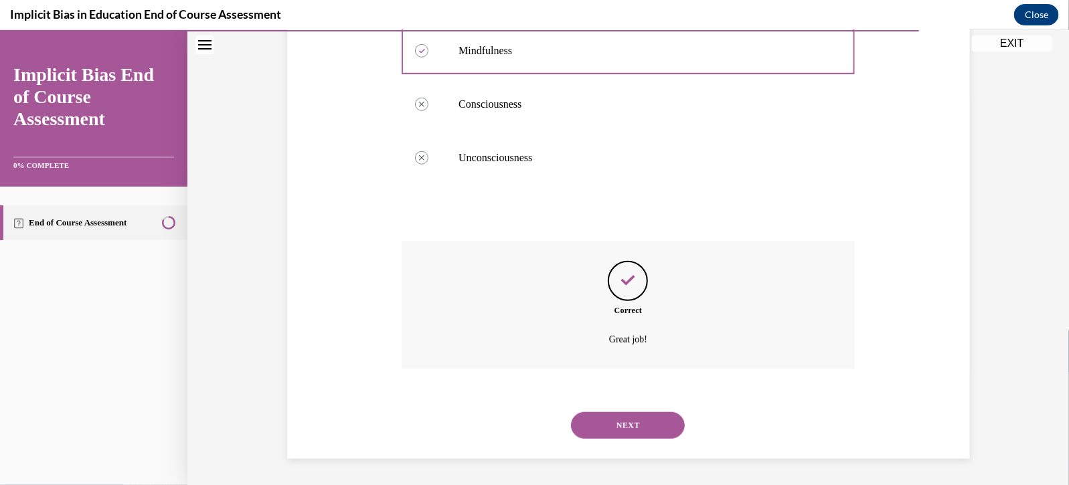
click at [617, 430] on button "NEXT" at bounding box center [628, 425] width 114 height 27
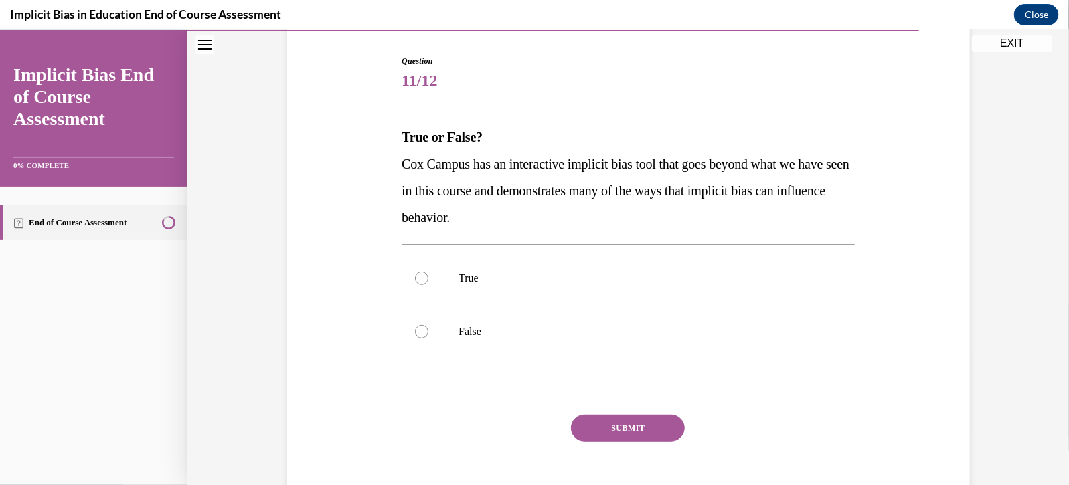
scroll to position [134, 0]
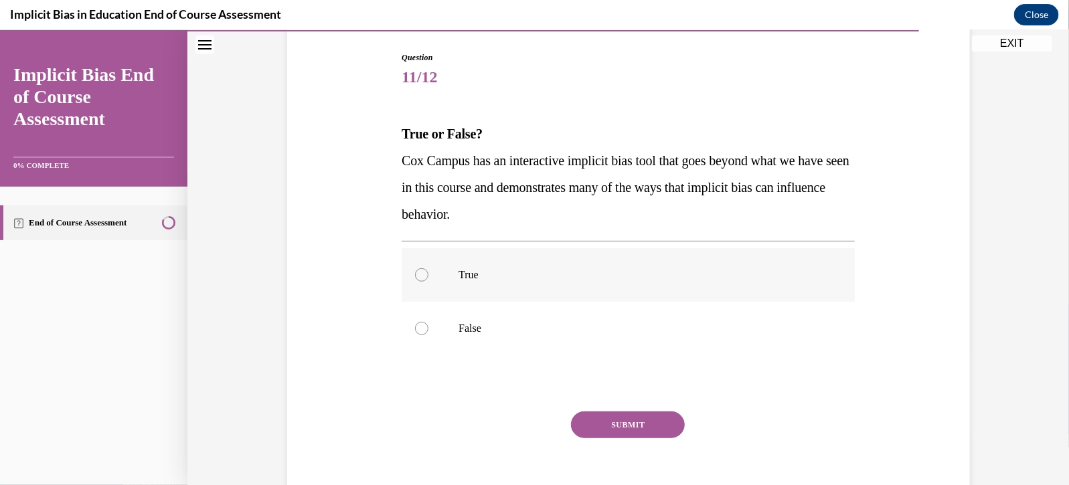
click at [575, 276] on p "True" at bounding box center [639, 274] width 363 height 13
click at [428, 276] on input "True" at bounding box center [421, 274] width 13 height 13
radio input "true"
drag, startPoint x: 626, startPoint y: 412, endPoint x: 628, endPoint y: 418, distance: 6.8
click at [628, 417] on button "SUBMIT" at bounding box center [628, 424] width 114 height 27
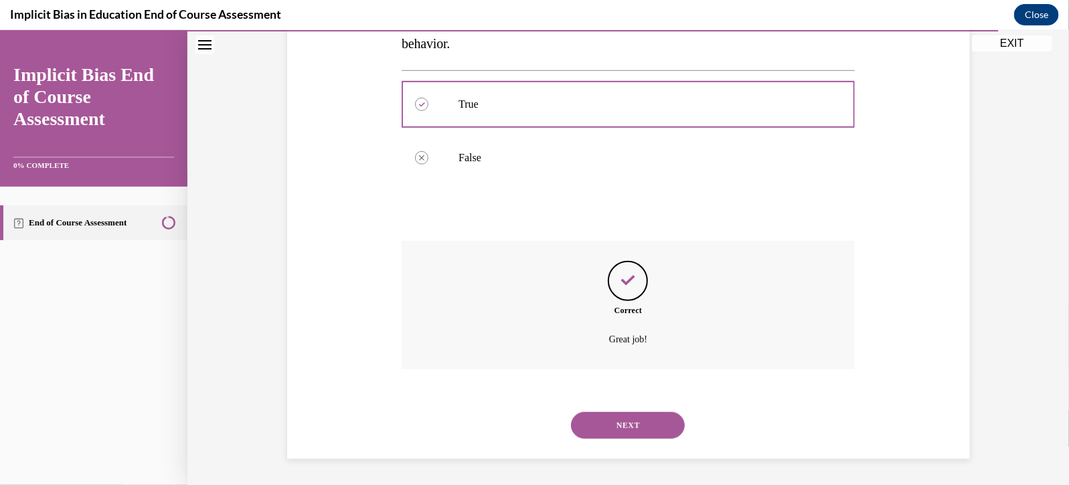
scroll to position [305, 0]
click at [630, 426] on button "NEXT" at bounding box center [628, 425] width 114 height 27
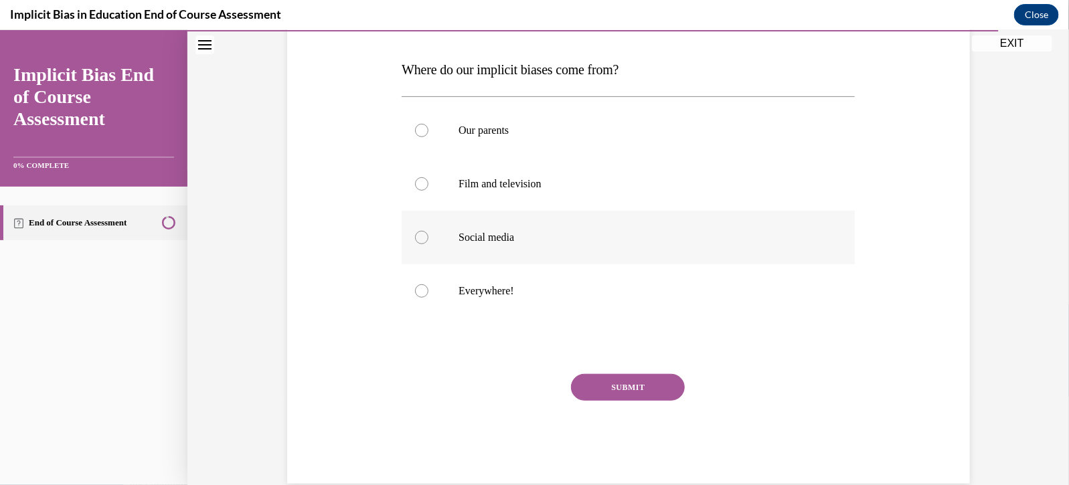
scroll to position [198, 0]
click at [458, 292] on p "Everywhere!" at bounding box center [639, 290] width 363 height 13
click at [428, 292] on input "Everywhere!" at bounding box center [421, 290] width 13 height 13
radio input "true"
click at [599, 387] on button "SUBMIT" at bounding box center [628, 387] width 114 height 27
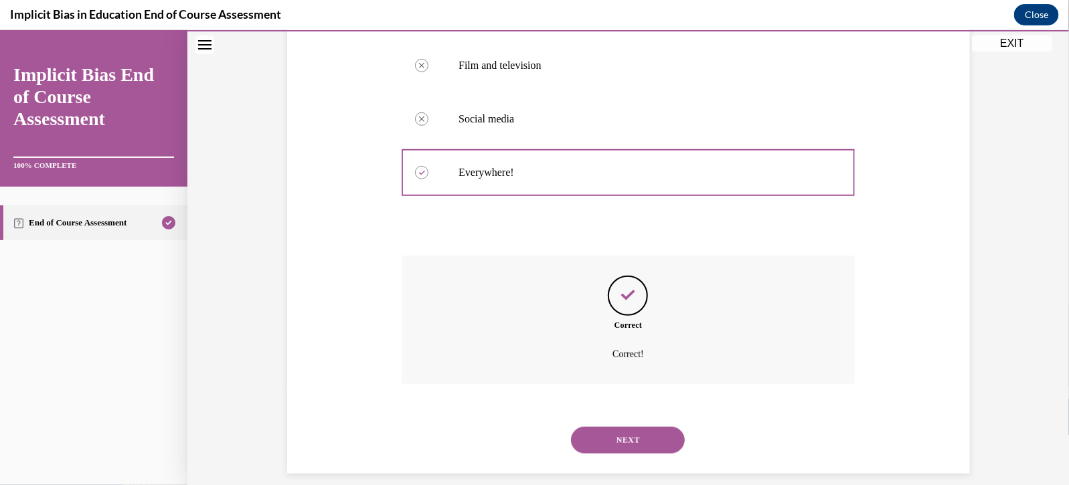
scroll to position [332, 0]
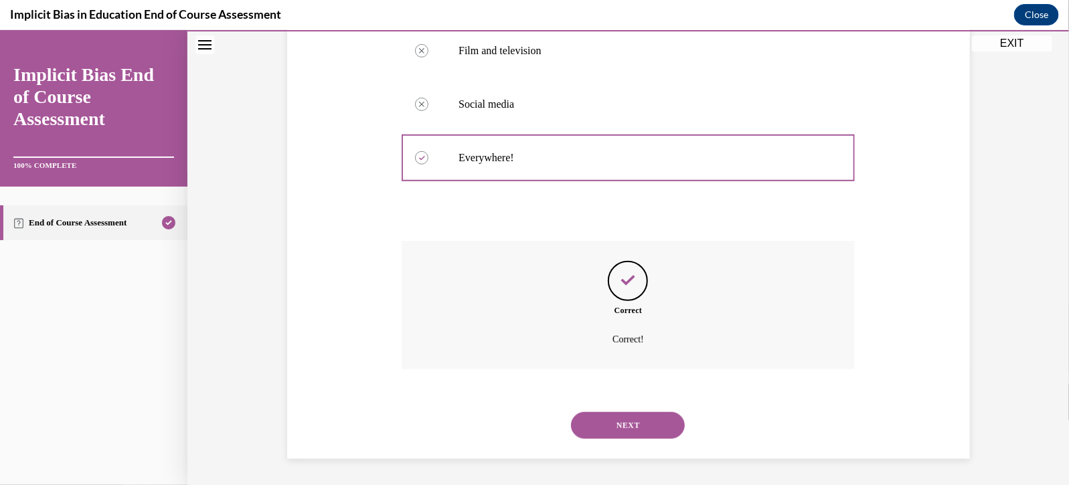
click at [597, 424] on button "NEXT" at bounding box center [628, 425] width 114 height 27
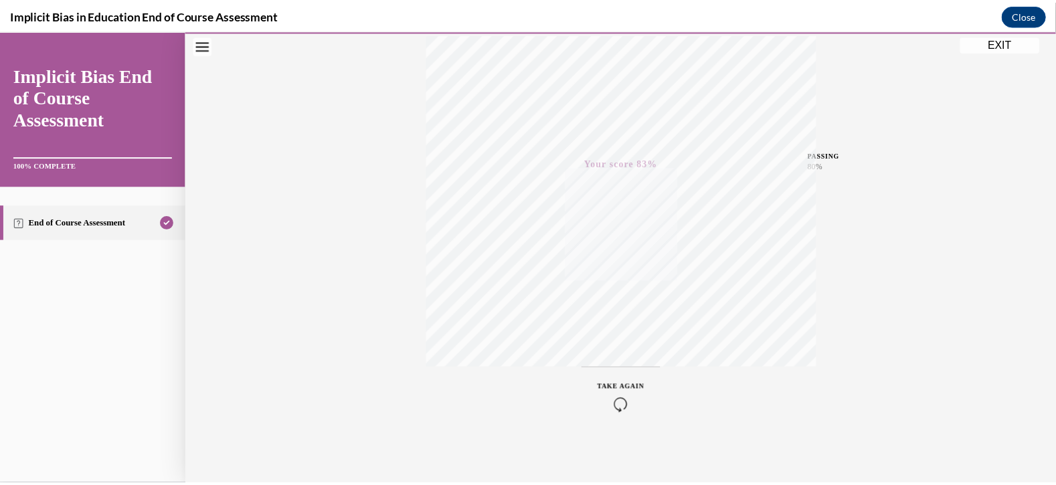
scroll to position [231, 0]
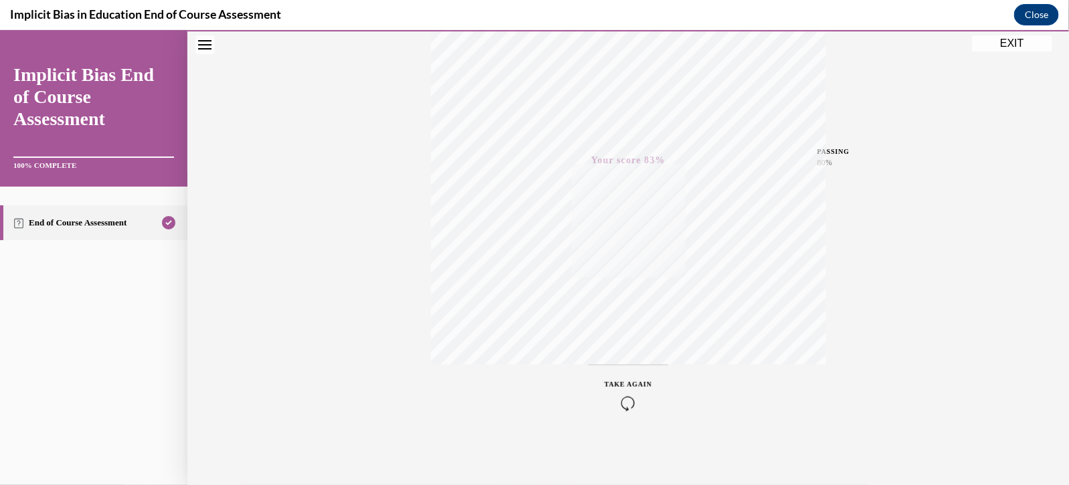
click at [1016, 41] on button "EXIT" at bounding box center [1012, 43] width 80 height 16
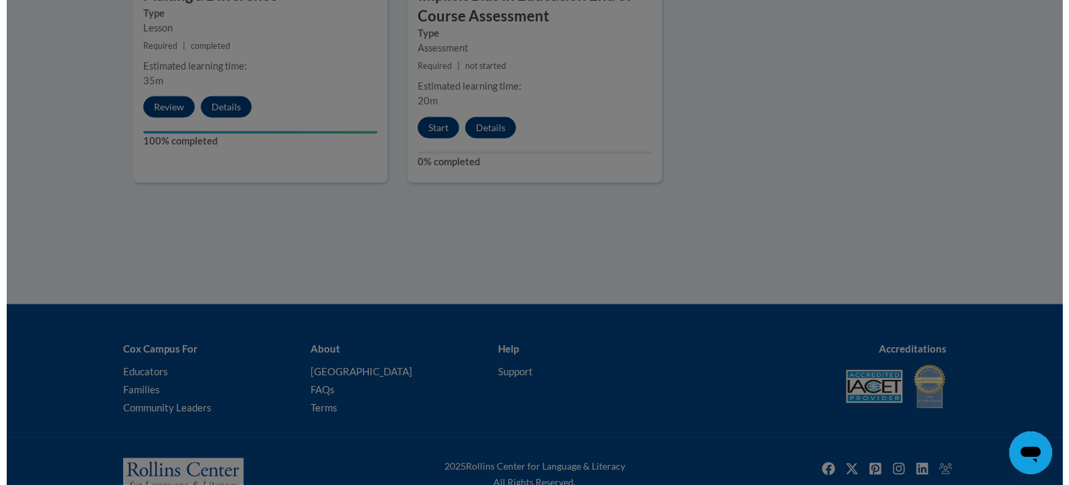
scroll to position [974, 0]
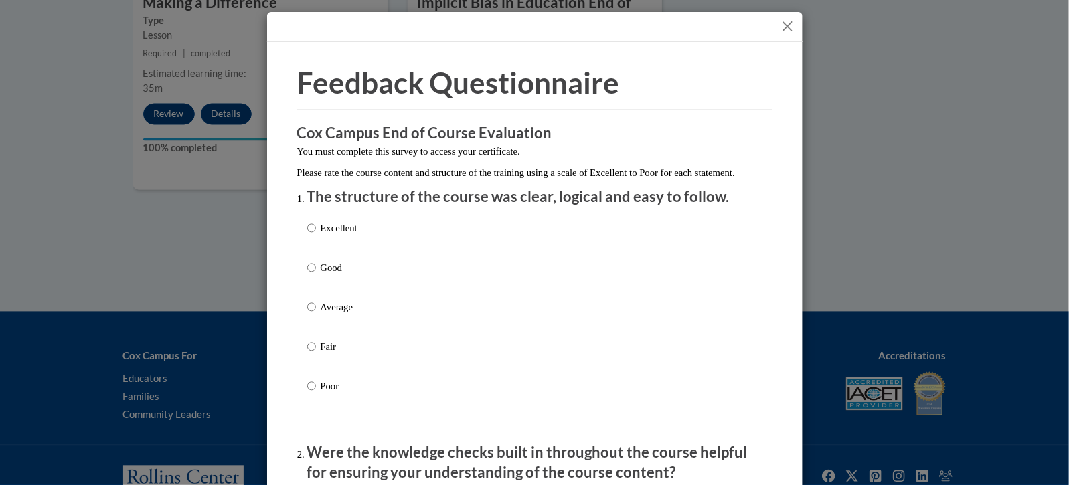
click at [549, 348] on div "Excellent Good Average Fair Poor" at bounding box center [534, 323] width 455 height 218
click at [465, 327] on div "Excellent Good Average Fair Poor" at bounding box center [534, 323] width 455 height 218
click at [335, 314] on p "Average" at bounding box center [339, 307] width 37 height 15
click at [316, 314] on input "Average" at bounding box center [311, 307] width 9 height 15
radio input "true"
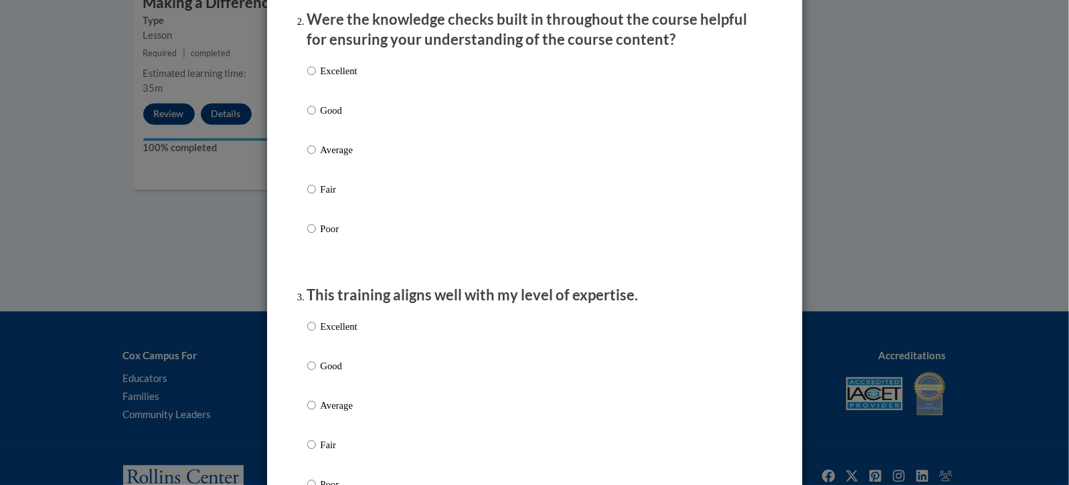
scroll to position [461, 0]
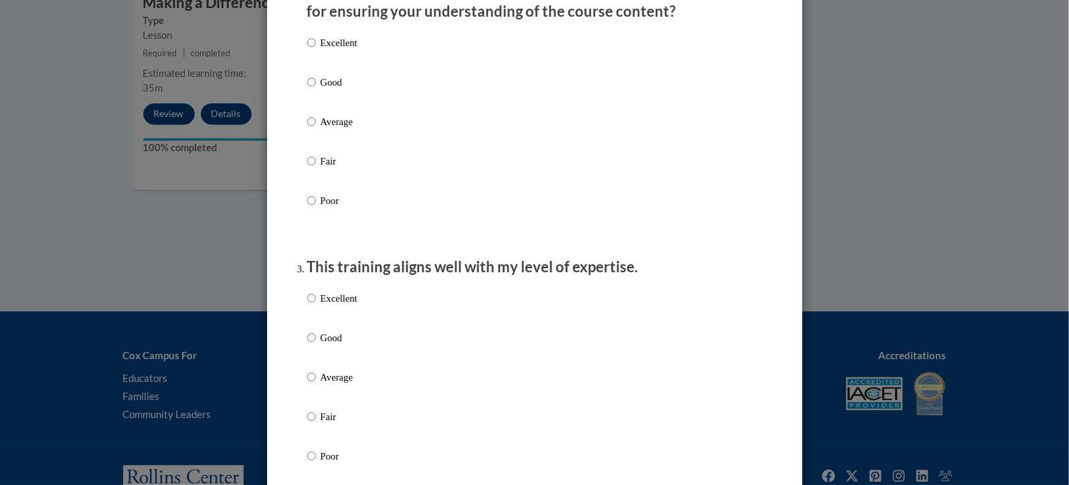
click at [323, 129] on p "Average" at bounding box center [339, 121] width 37 height 15
click at [316, 129] on input "Average" at bounding box center [311, 121] width 9 height 15
radio input "true"
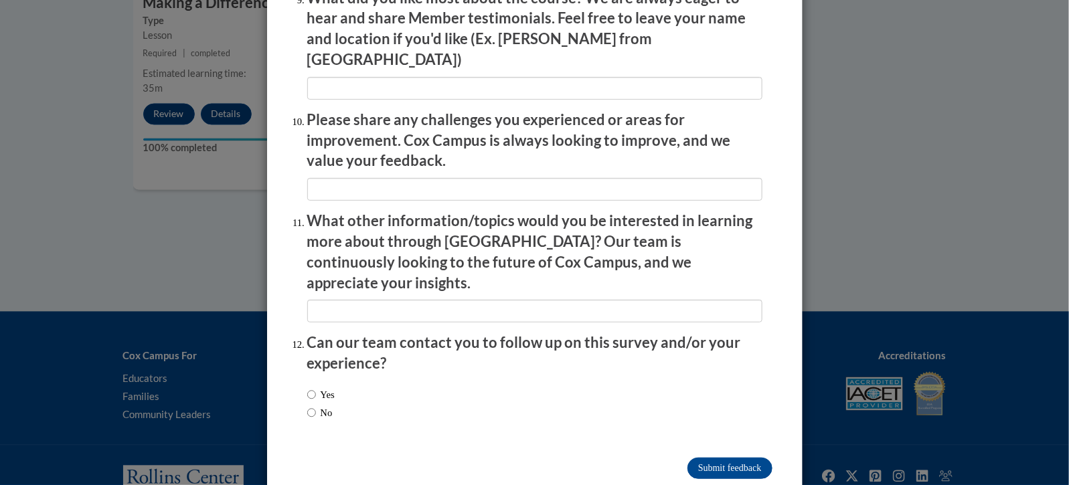
scroll to position [2298, 0]
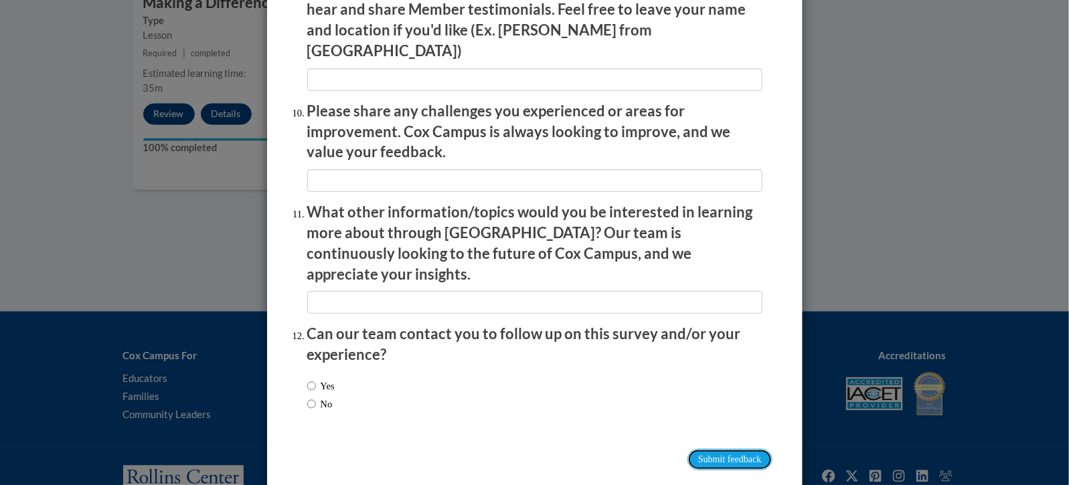
click at [733, 449] on input "Submit feedback" at bounding box center [729, 459] width 84 height 21
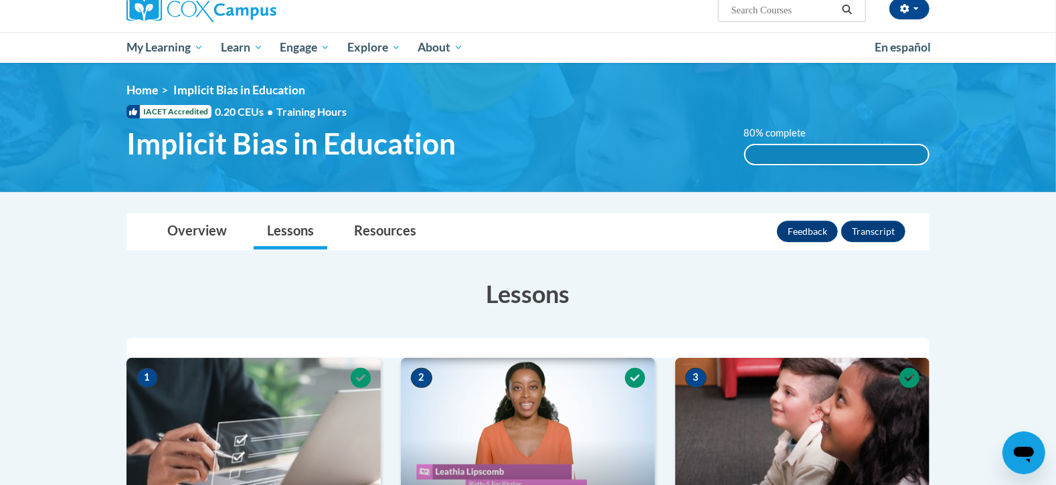
scroll to position [0, 0]
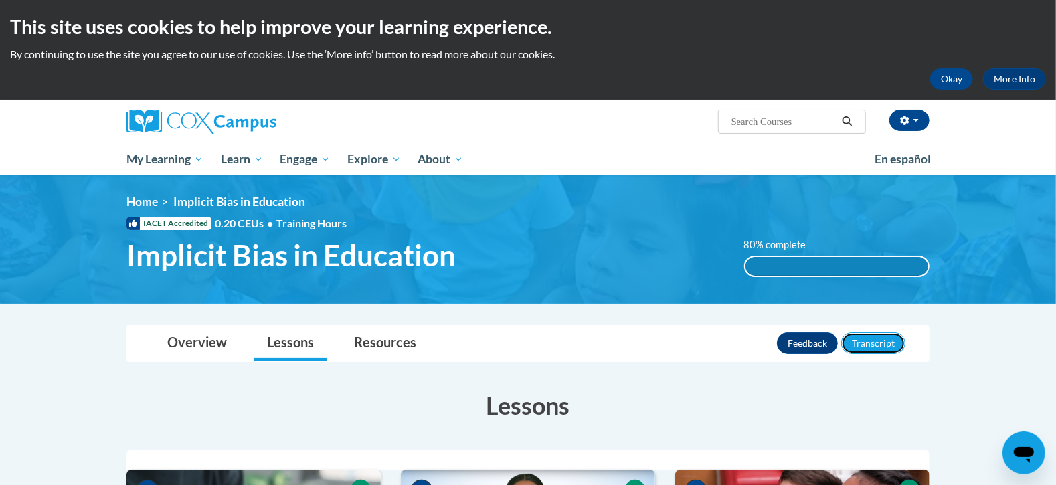
drag, startPoint x: 867, startPoint y: 336, endPoint x: 714, endPoint y: 199, distance: 205.7
